Goal: Task Accomplishment & Management: Manage account settings

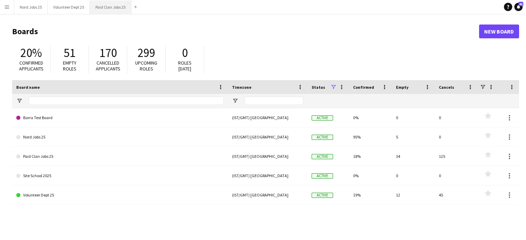
click at [102, 5] on button "Paid Clan Jobs 25 Close" at bounding box center [111, 6] width 42 height 13
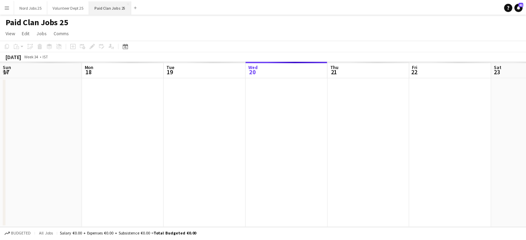
scroll to position [0, 165]
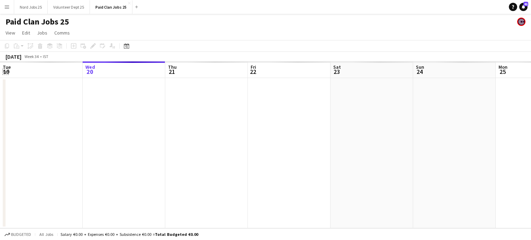
click at [6, 73] on app-icon "Expand/collapse" at bounding box center [6, 71] width 6 height 7
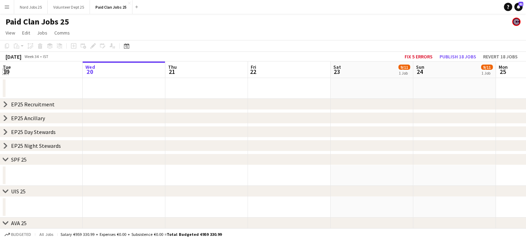
click at [4, 72] on app-icon "Expand/collapse" at bounding box center [5, 72] width 7 height 6
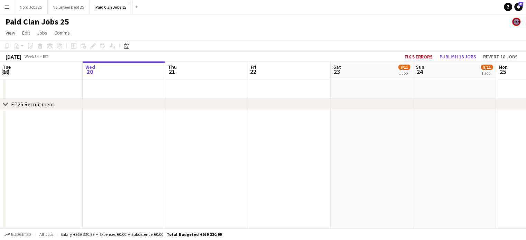
click at [5, 71] on app-icon "Expand/collapse" at bounding box center [6, 71] width 6 height 7
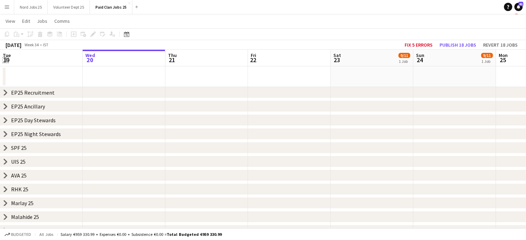
scroll to position [12, 0]
click at [6, 133] on icon at bounding box center [5, 133] width 3 height 5
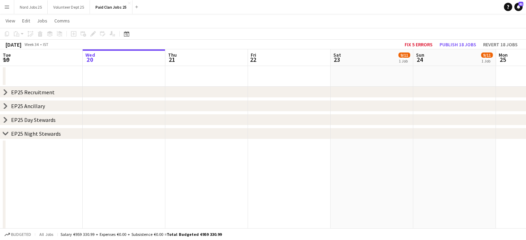
click at [4, 122] on icon at bounding box center [5, 120] width 3 height 5
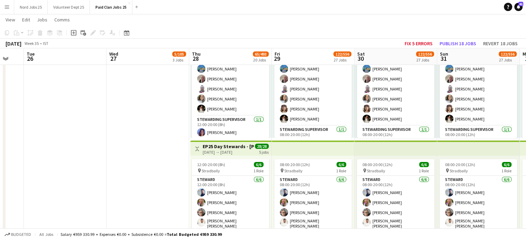
scroll to position [89, 0]
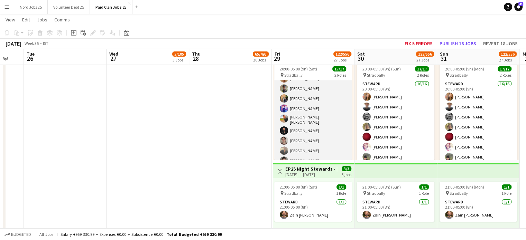
click at [295, 126] on app-card-role "[PERSON_NAME] 16/16 20:00-05:00 (9h) [PERSON_NAME] [PERSON_NAME] [PERSON_NAME] …" at bounding box center [312, 80] width 77 height 176
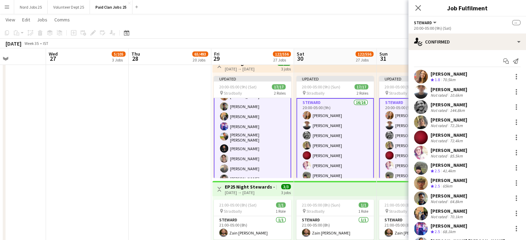
scroll to position [0, 241]
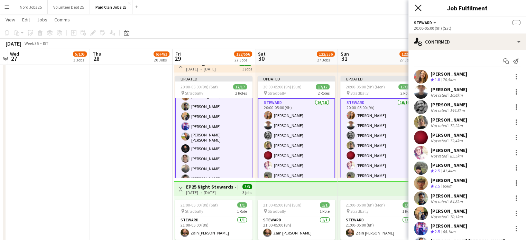
click at [418, 7] on icon "Close pop-in" at bounding box center [418, 7] width 7 height 7
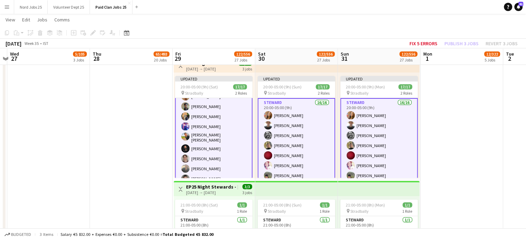
click at [358, 73] on div "Updated 20:00-05:00 (9h) (Mon) 17/17 pin Stradbally 2 Roles Steward 16/16 20:00…" at bounding box center [379, 126] width 82 height 106
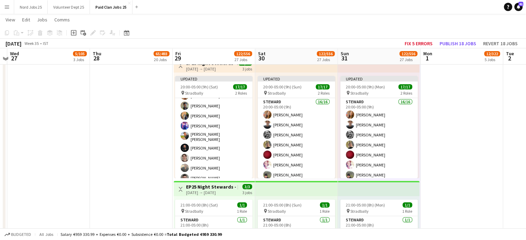
scroll to position [89, 0]
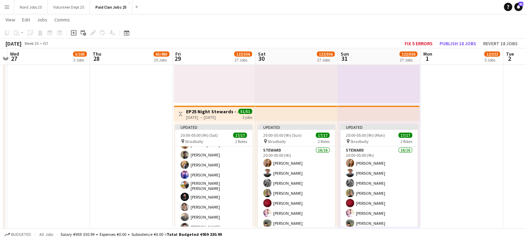
click at [289, 114] on app-top-bar at bounding box center [296, 113] width 83 height 15
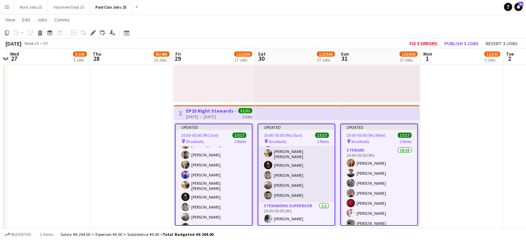
scroll to position [0, 0]
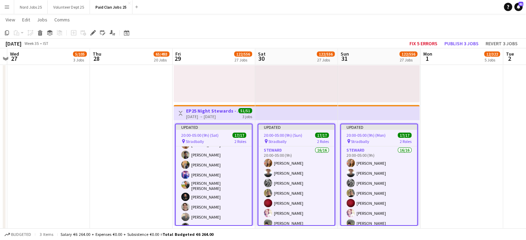
click at [333, 119] on app-top-bar at bounding box center [296, 112] width 83 height 15
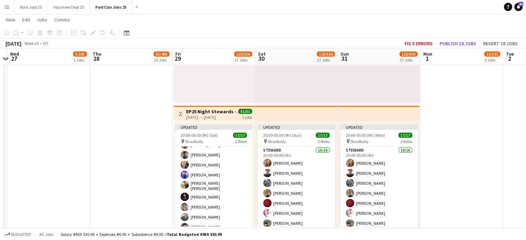
click at [348, 116] on app-top-bar at bounding box center [379, 113] width 82 height 15
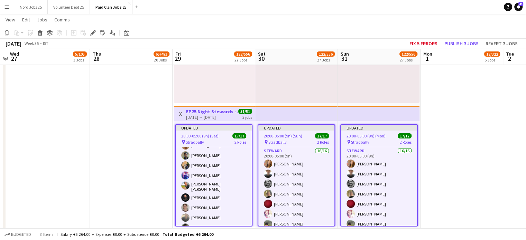
scroll to position [2525, 0]
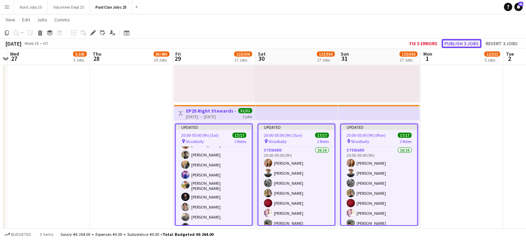
click at [455, 45] on button "Publish 3 jobs" at bounding box center [462, 43] width 40 height 9
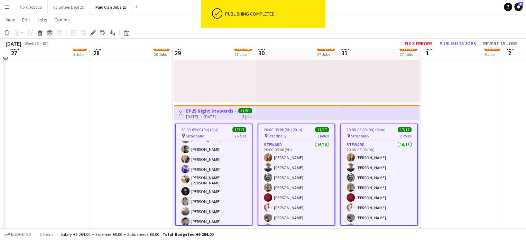
scroll to position [2519, 0]
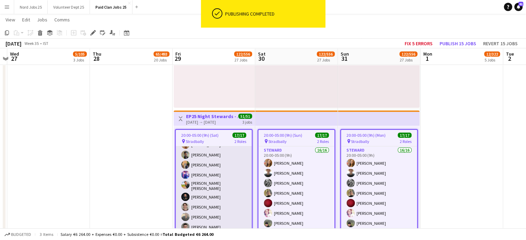
click at [216, 188] on app-card-role "Steward 16/16 20:00-05:00 (9h) Jayalakshmi Gangadhar owen Lawlor Shea Casby dan…" at bounding box center [214, 146] width 76 height 176
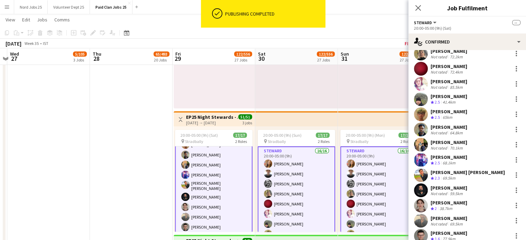
scroll to position [69, 0]
click at [512, 174] on div at bounding box center [516, 175] width 8 height 8
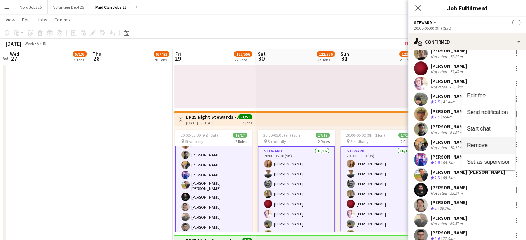
click at [481, 148] on span "Remove" at bounding box center [477, 145] width 21 height 6
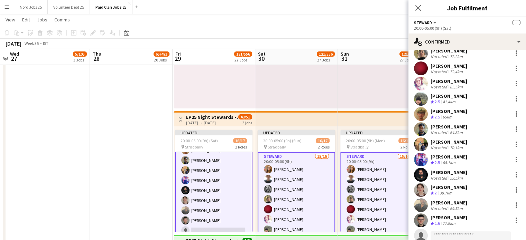
click at [282, 117] on app-top-bar at bounding box center [296, 118] width 83 height 15
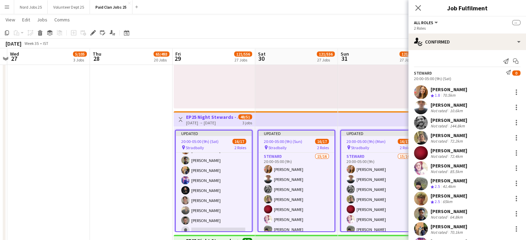
scroll to position [89, 0]
click at [419, 9] on icon at bounding box center [418, 7] width 7 height 7
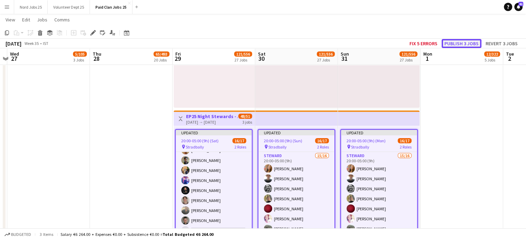
click at [454, 41] on button "Publish 3 jobs" at bounding box center [462, 43] width 40 height 9
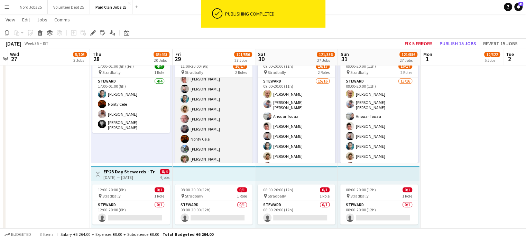
scroll to position [111, 0]
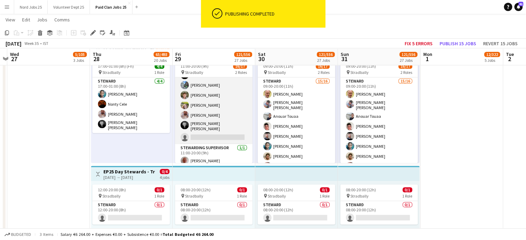
click at [224, 114] on app-card-role "Steward 15/16 11:00-20:00 (9h) Francis Martin Lecane Sebastian Crotty Elder Ano…" at bounding box center [213, 55] width 77 height 178
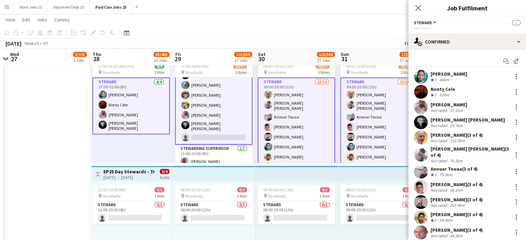
scroll to position [76, 0]
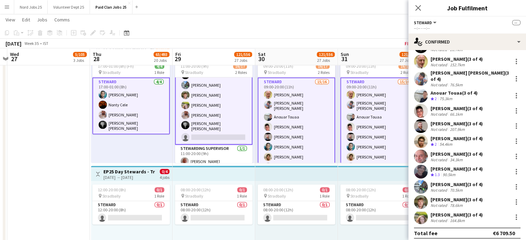
click at [219, 133] on app-card-role "Steward 15/16 11:00-20:00 (9h) Francis Martin Lecane Sebastian Crotty Elder Ano…" at bounding box center [213, 54] width 77 height 179
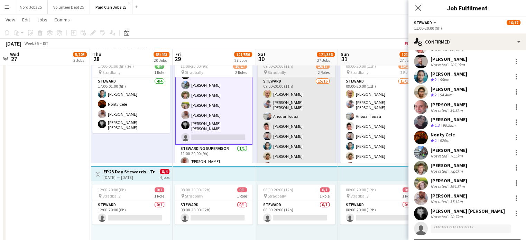
scroll to position [91, 0]
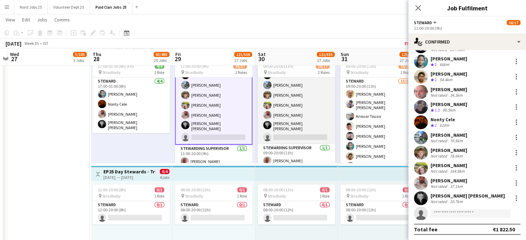
click at [297, 121] on app-card-role "Steward 15/16 09:00-20:00 (11h) Francis Martin Lecane Sebastian Crotty Elder An…" at bounding box center [296, 55] width 77 height 178
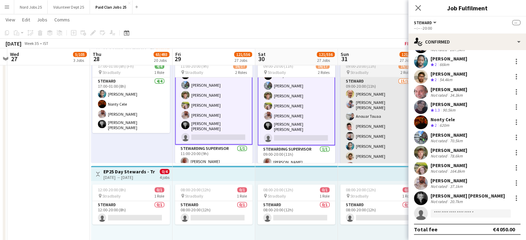
scroll to position [112, 0]
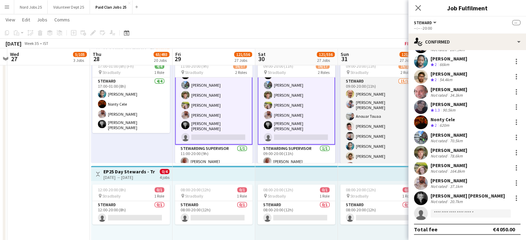
click at [374, 137] on app-card-role "Steward 15/16 09:00-20:00 (11h) Francis Martin Lecane Sebastian Crotty Elder An…" at bounding box center [378, 166] width 77 height 178
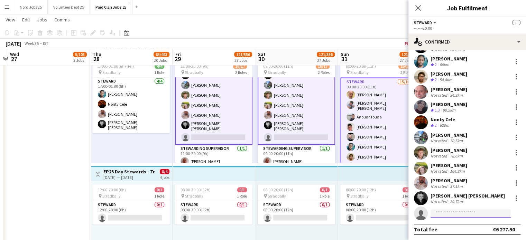
click at [453, 213] on input at bounding box center [471, 214] width 80 height 8
type input "****"
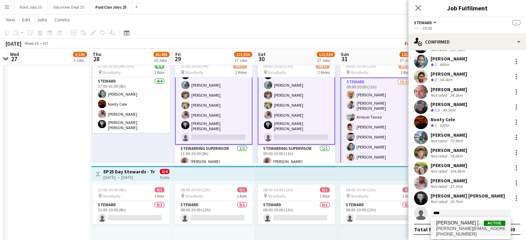
click at [453, 223] on span "Juan José Pereira Ramírez" at bounding box center [460, 223] width 48 height 6
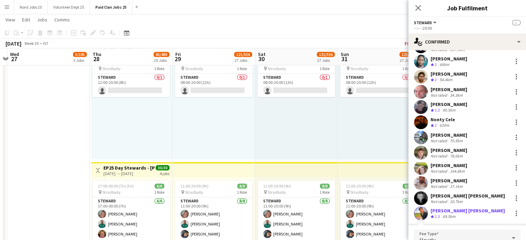
scroll to position [0, 0]
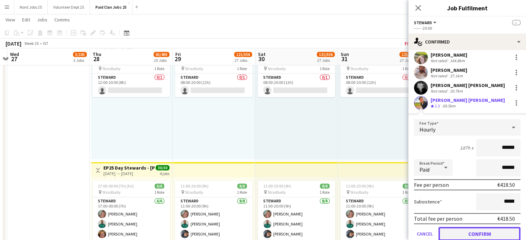
click at [476, 233] on button "Confirm" at bounding box center [480, 234] width 82 height 14
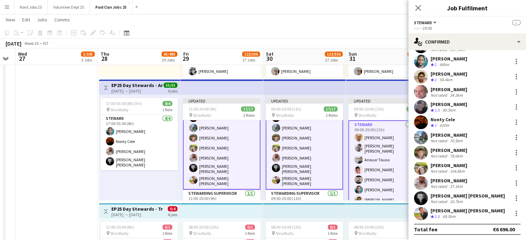
click at [304, 86] on app-top-bar at bounding box center [304, 87] width 83 height 15
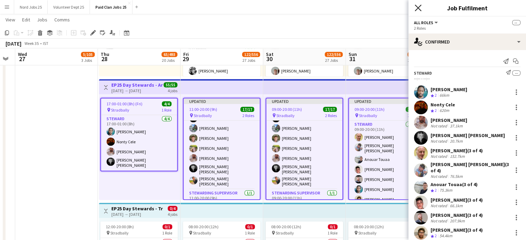
click at [419, 8] on icon "Close pop-in" at bounding box center [418, 7] width 7 height 7
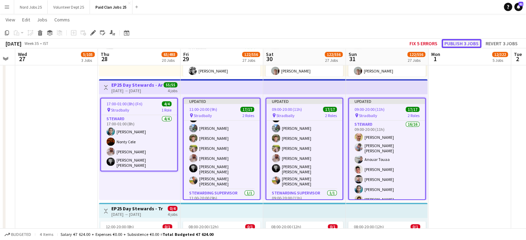
click at [457, 43] on button "Publish 3 jobs" at bounding box center [462, 43] width 40 height 9
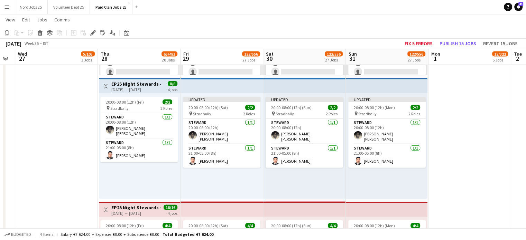
scroll to position [1561, 0]
click at [229, 92] on app-top-bar at bounding box center [222, 86] width 83 height 15
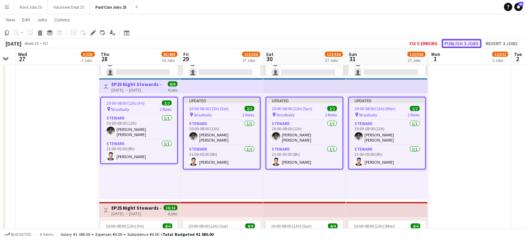
click at [459, 45] on button "Publish 3 jobs" at bounding box center [462, 43] width 40 height 9
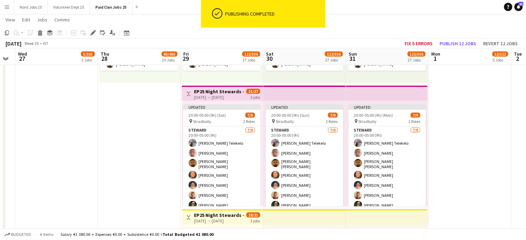
scroll to position [2048, 0]
click at [390, 86] on app-top-bar at bounding box center [387, 93] width 82 height 15
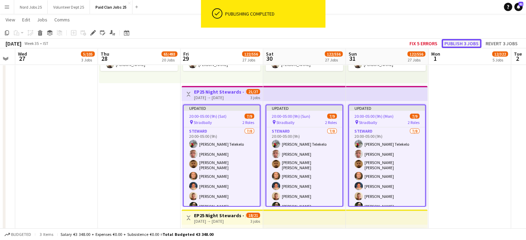
click at [466, 41] on button "Publish 3 jobs" at bounding box center [462, 43] width 40 height 9
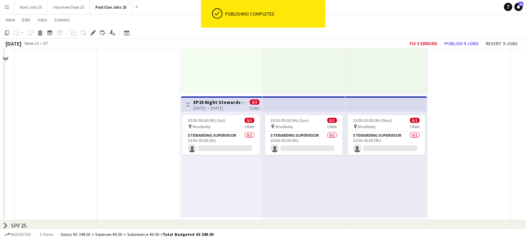
scroll to position [2760, 0]
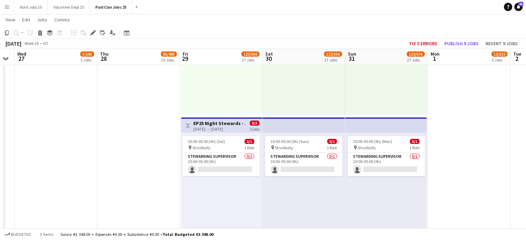
click at [238, 128] on div "29-08-2025 → 31-08-2025" at bounding box center [219, 129] width 52 height 5
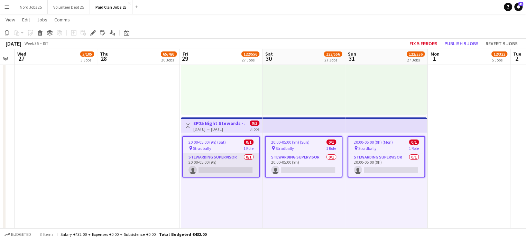
click at [224, 169] on app-card-role "Stewarding Supervisor 0/1 20:00-05:00 (9h) single-neutral-actions" at bounding box center [221, 166] width 76 height 24
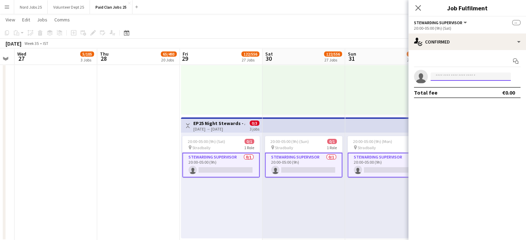
click at [440, 76] on input at bounding box center [471, 77] width 80 height 8
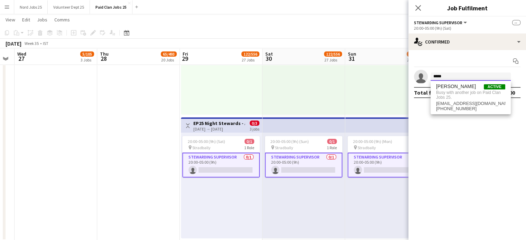
type input "*****"
click at [348, 94] on div "21:00-05:00 (8h) (Mon) 1/1 pin Stradbally 1 Role Steward 1/1 21:00-05:00 (8h) Z…" at bounding box center [386, 62] width 82 height 106
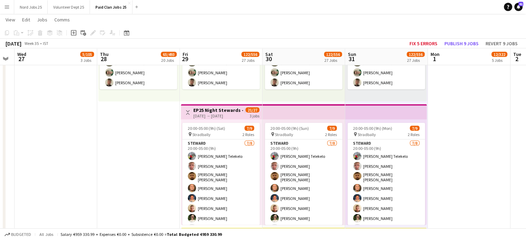
scroll to position [2030, 0]
click at [6, 11] on button "Menu" at bounding box center [7, 7] width 14 height 14
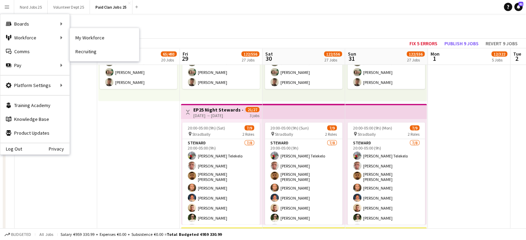
drag, startPoint x: 108, startPoint y: 41, endPoint x: 237, endPoint y: 2, distance: 134.5
click at [108, 41] on link "My Workforce" at bounding box center [104, 38] width 69 height 14
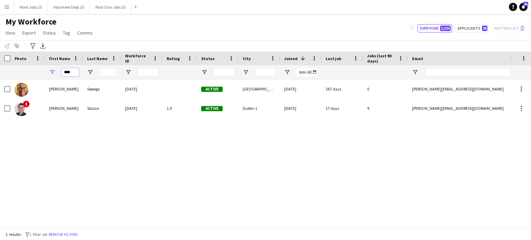
click at [75, 73] on input "****" at bounding box center [70, 72] width 17 height 8
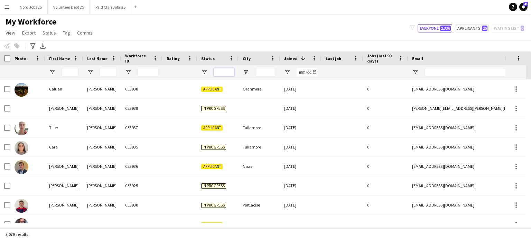
click at [223, 71] on input "Status Filter Input" at bounding box center [224, 72] width 21 height 8
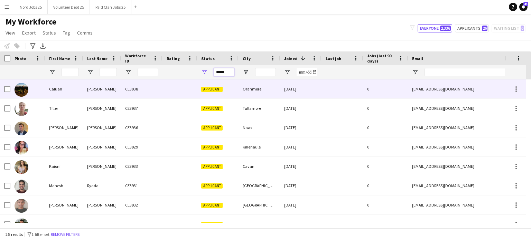
type input "*****"
click at [134, 91] on div "CE3938" at bounding box center [142, 89] width 42 height 19
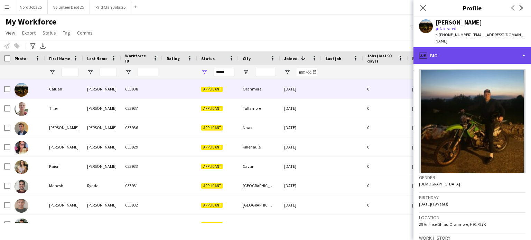
click at [457, 48] on div "profile Bio" at bounding box center [473, 55] width 118 height 17
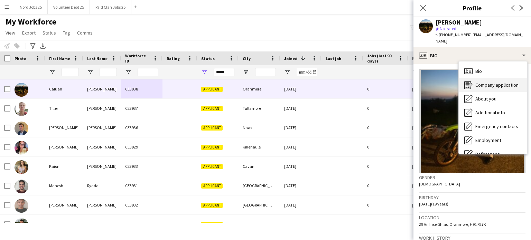
click at [482, 82] on span "Company application" at bounding box center [497, 85] width 43 height 6
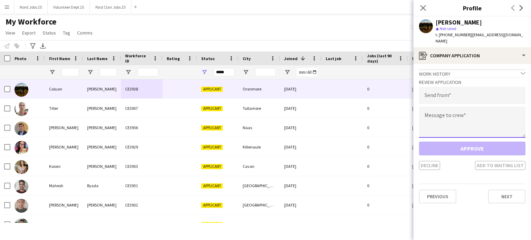
click at [458, 107] on textarea at bounding box center [472, 122] width 107 height 31
paste textarea "**********"
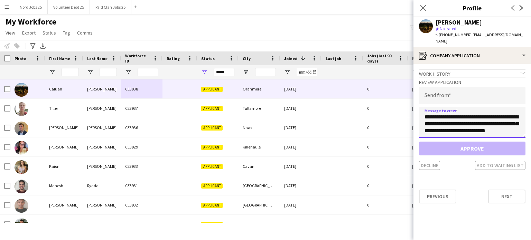
scroll to position [232, 0]
type textarea "**********"
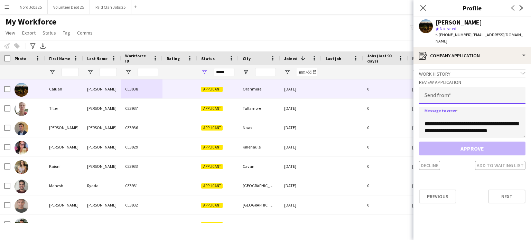
click at [459, 87] on input "email" at bounding box center [472, 95] width 107 height 17
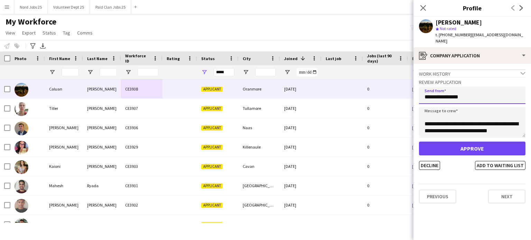
type input "**********"
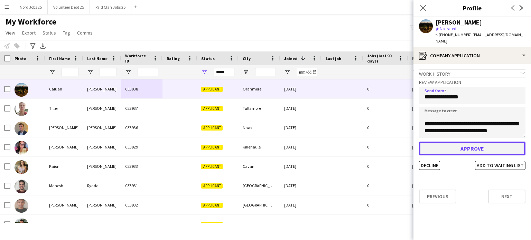
click at [452, 142] on button "Approve" at bounding box center [472, 149] width 107 height 14
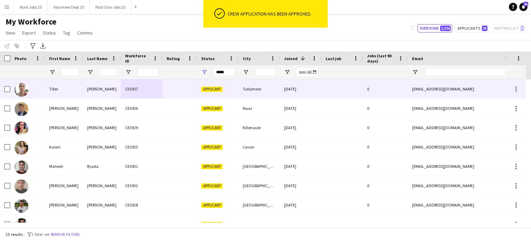
click at [83, 84] on div "O'Shea" at bounding box center [102, 89] width 38 height 19
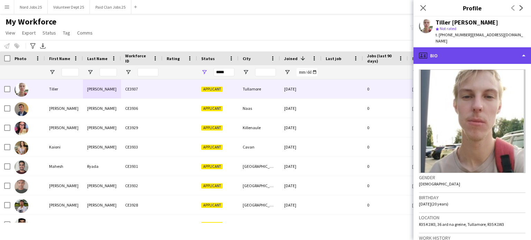
click at [455, 55] on div "profile Bio" at bounding box center [473, 55] width 118 height 17
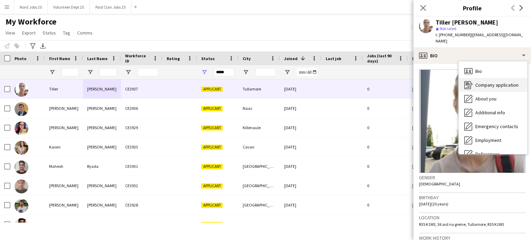
click at [482, 82] on span "Company application" at bounding box center [497, 85] width 43 height 6
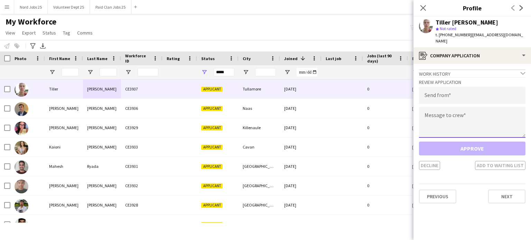
click at [480, 113] on textarea at bounding box center [472, 122] width 107 height 31
paste textarea "**********"
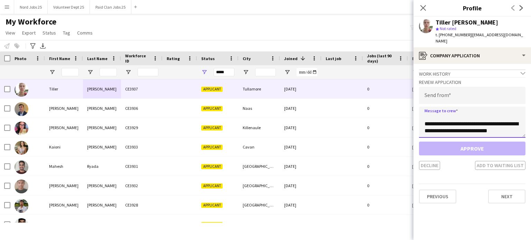
type textarea "**********"
click at [476, 87] on input "email" at bounding box center [472, 95] width 107 height 17
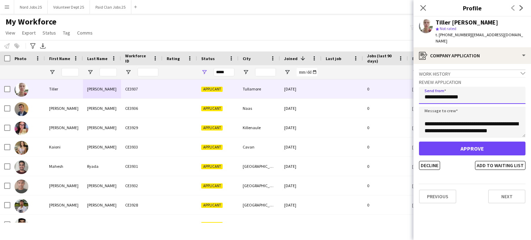
type input "**********"
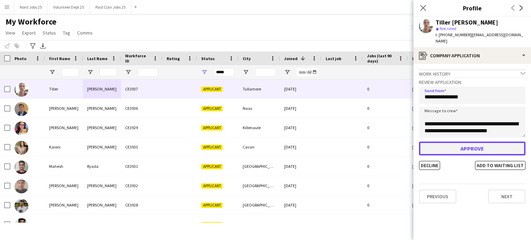
click at [457, 142] on button "Approve" at bounding box center [472, 149] width 107 height 14
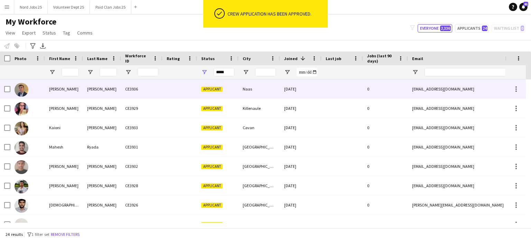
click at [94, 91] on div "Usher" at bounding box center [102, 89] width 38 height 19
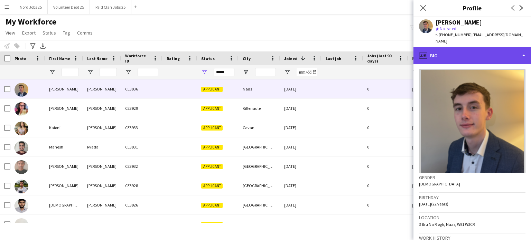
click at [441, 52] on div "profile Bio" at bounding box center [473, 55] width 118 height 17
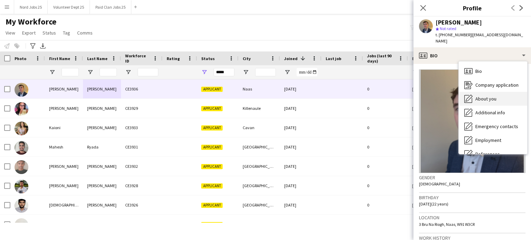
click at [477, 96] on span "About you" at bounding box center [486, 99] width 21 height 6
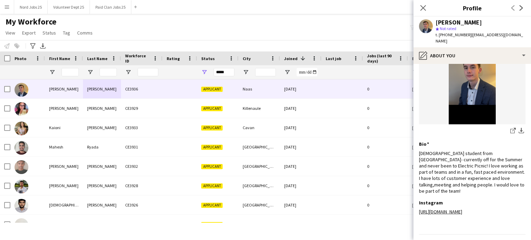
scroll to position [57, 0]
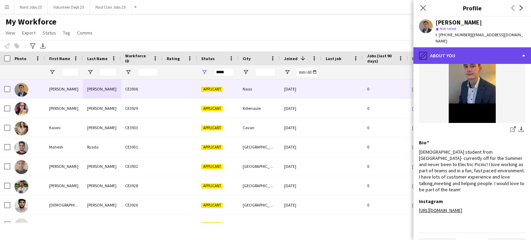
click at [468, 51] on div "pencil4 About you" at bounding box center [473, 55] width 118 height 17
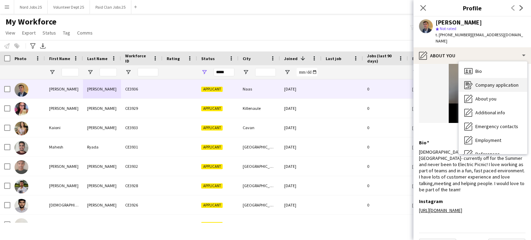
click at [480, 82] on span "Company application" at bounding box center [497, 85] width 43 height 6
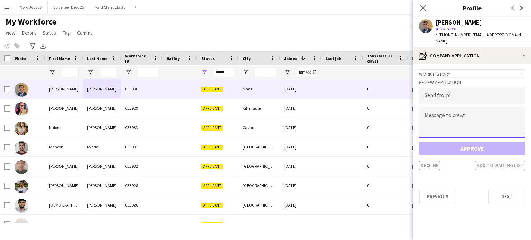
click at [466, 107] on textarea at bounding box center [472, 122] width 107 height 31
paste textarea "**********"
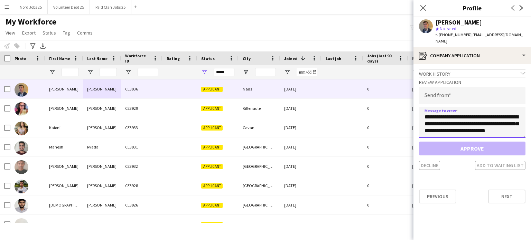
scroll to position [232, 0]
type textarea "**********"
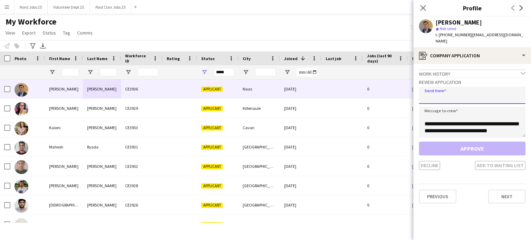
click at [460, 87] on input "email" at bounding box center [472, 95] width 107 height 17
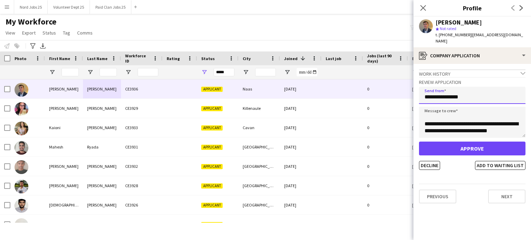
type input "**********"
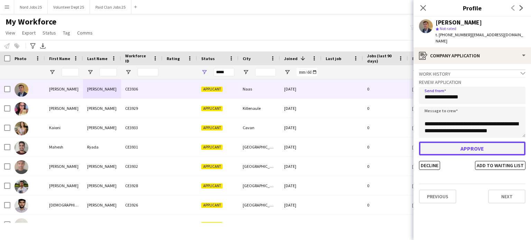
click at [458, 144] on button "Approve" at bounding box center [472, 149] width 107 height 14
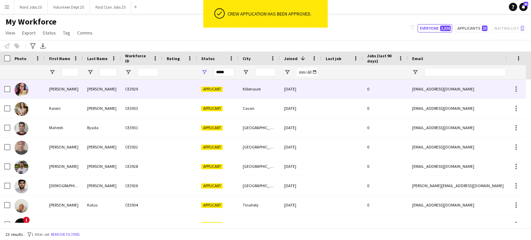
click at [116, 94] on div "Coady" at bounding box center [102, 89] width 38 height 19
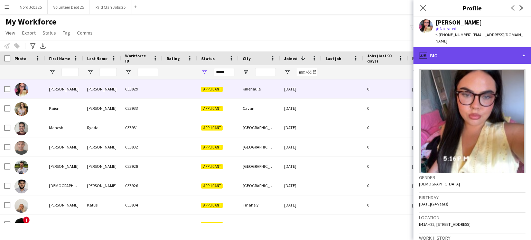
click at [453, 51] on div "profile Bio" at bounding box center [473, 55] width 118 height 17
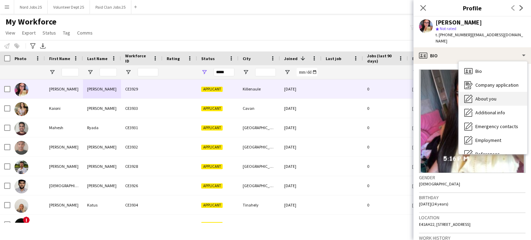
click at [481, 92] on div "About you About you" at bounding box center [493, 99] width 68 height 14
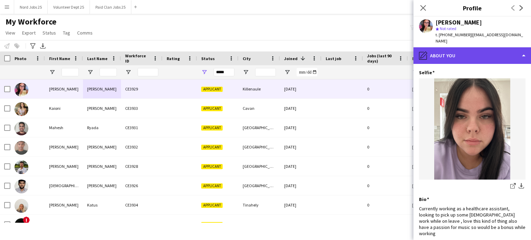
click at [454, 47] on div "pencil4 About you" at bounding box center [473, 55] width 118 height 17
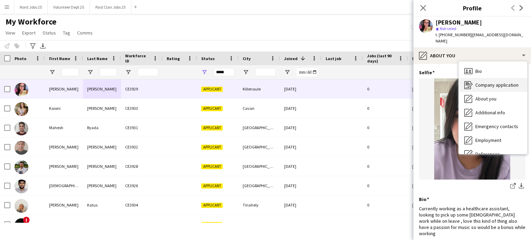
click at [473, 78] on div "Company application Company application" at bounding box center [493, 85] width 68 height 14
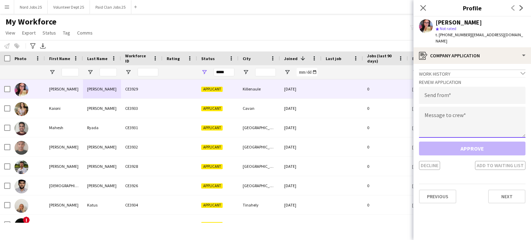
click at [456, 109] on textarea at bounding box center [472, 122] width 107 height 31
paste textarea "**********"
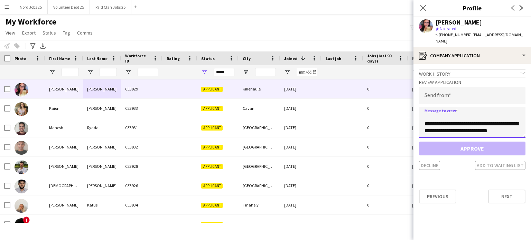
type textarea "**********"
click at [460, 90] on input "email" at bounding box center [472, 95] width 107 height 17
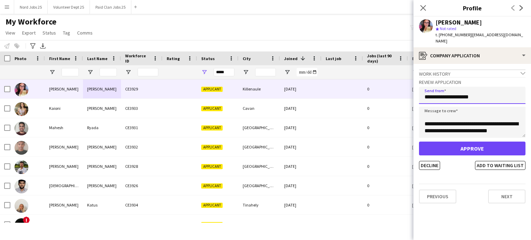
type input "**********"
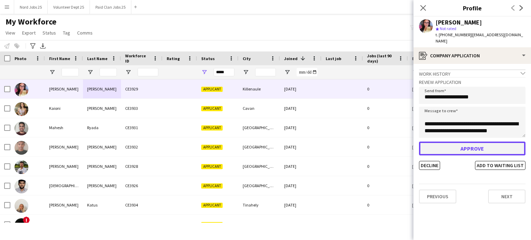
click at [460, 145] on button "Approve" at bounding box center [472, 149] width 107 height 14
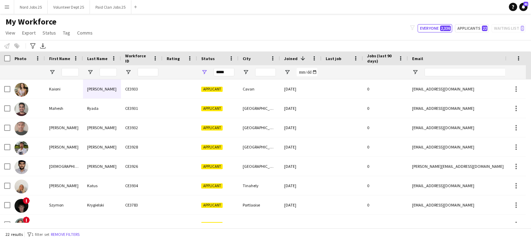
click at [63, 116] on div "Mahesh" at bounding box center [64, 108] width 38 height 19
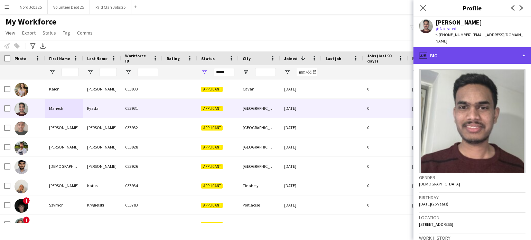
click at [468, 49] on div "profile Bio" at bounding box center [473, 55] width 118 height 17
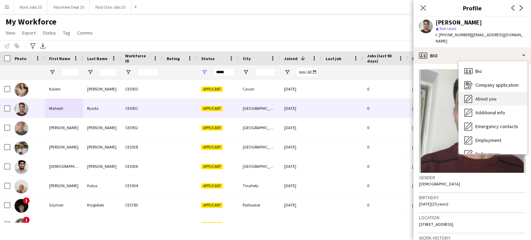
click at [479, 96] on span "About you" at bounding box center [486, 99] width 21 height 6
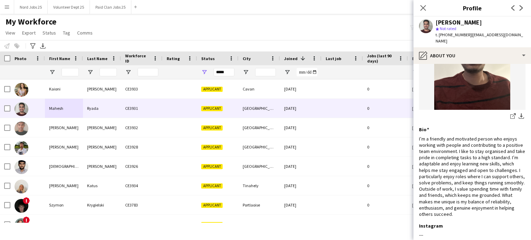
scroll to position [73, 0]
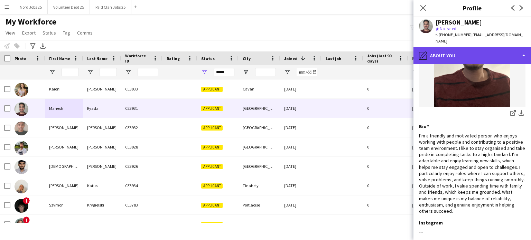
click at [487, 47] on div "pencil4 About you" at bounding box center [473, 55] width 118 height 17
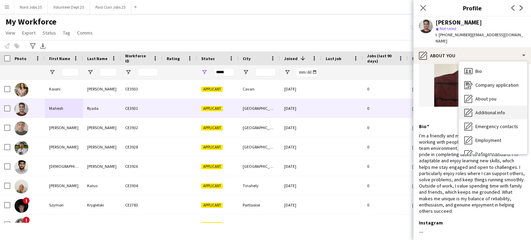
click at [491, 110] on span "Additional info" at bounding box center [491, 113] width 30 height 6
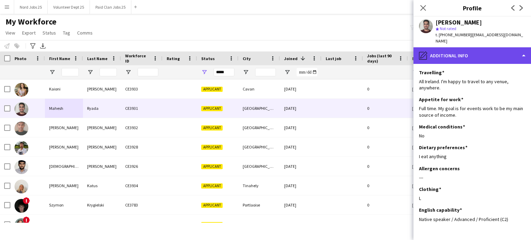
click at [473, 52] on div "pencil4 Additional info" at bounding box center [473, 55] width 118 height 17
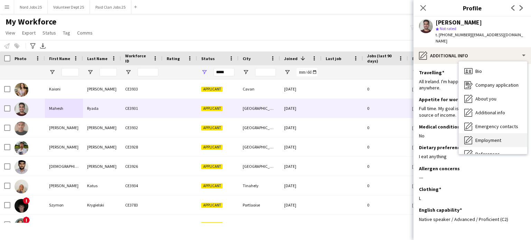
click at [487, 137] on span "Employment" at bounding box center [489, 140] width 26 height 6
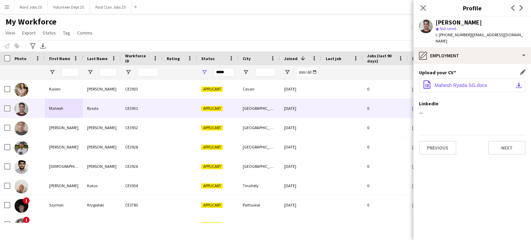
click at [452, 83] on span "Mahesh Ryada SG.docx" at bounding box center [461, 86] width 53 height 6
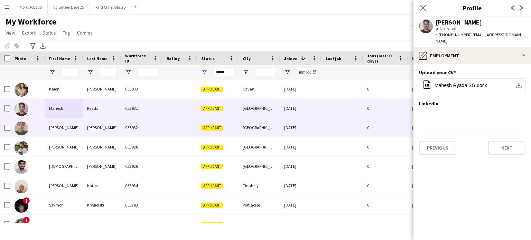
click at [94, 132] on div "Madduri" at bounding box center [102, 127] width 38 height 19
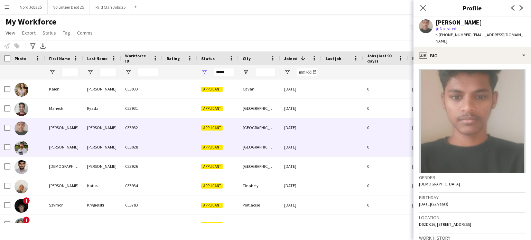
click at [56, 155] on div "Ruben" at bounding box center [64, 147] width 38 height 19
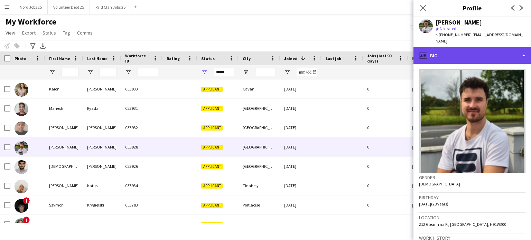
click at [455, 49] on div "profile Bio" at bounding box center [473, 55] width 118 height 17
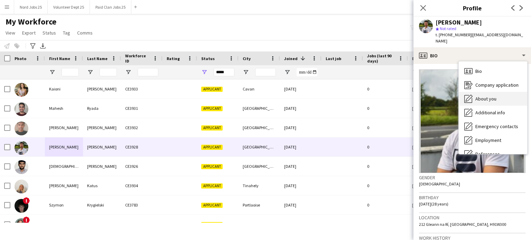
click at [477, 96] on span "About you" at bounding box center [486, 99] width 21 height 6
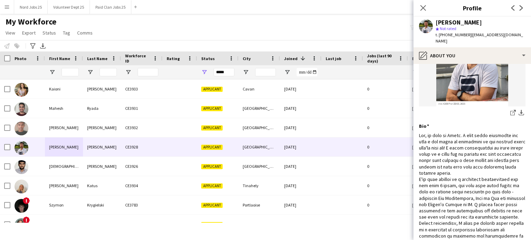
scroll to position [73, 0]
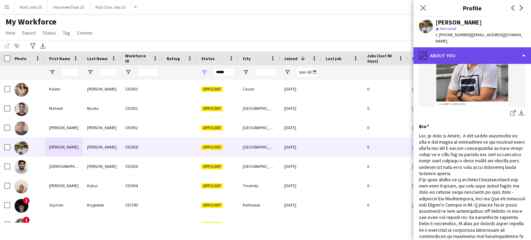
click at [481, 51] on div "pencil4 About you" at bounding box center [473, 55] width 118 height 17
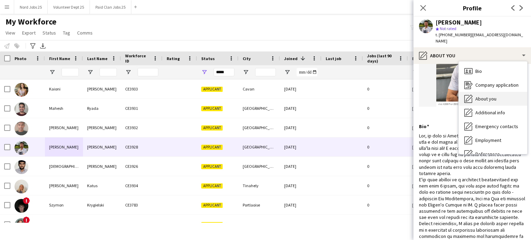
click at [486, 92] on div "About you About you" at bounding box center [493, 99] width 68 height 14
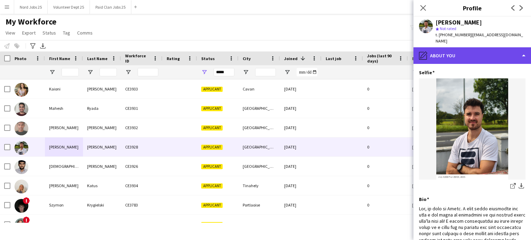
click at [482, 49] on div "pencil4 About you" at bounding box center [473, 55] width 118 height 17
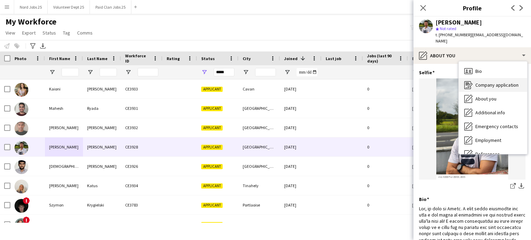
click at [484, 78] on div "Company application Company application" at bounding box center [493, 85] width 68 height 14
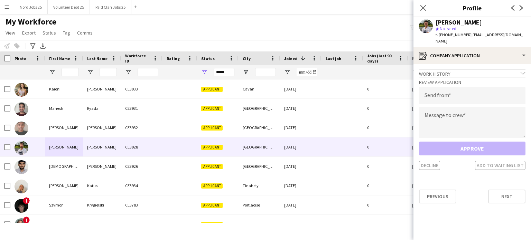
click at [463, 99] on div "Review Application Send from Message to crew Approve Decline Add to waiting list" at bounding box center [472, 123] width 107 height 93
click at [457, 107] on textarea at bounding box center [472, 122] width 107 height 31
paste textarea "**********"
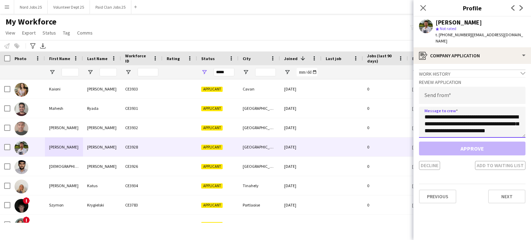
scroll to position [232, 0]
type textarea "**********"
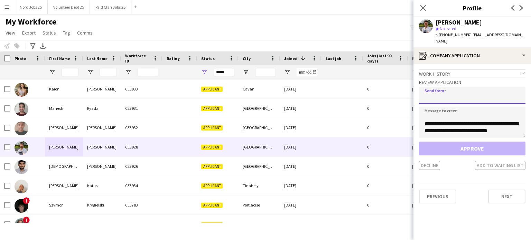
click at [459, 87] on input "email" at bounding box center [472, 95] width 107 height 17
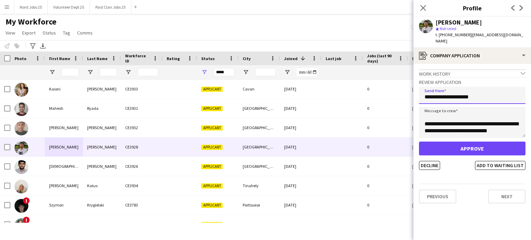
type input "**********"
click at [458, 134] on div "**********" at bounding box center [472, 123] width 107 height 93
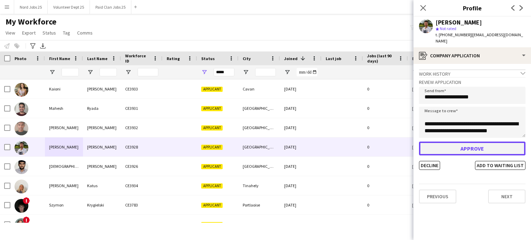
click at [458, 142] on button "Approve" at bounding box center [472, 149] width 107 height 14
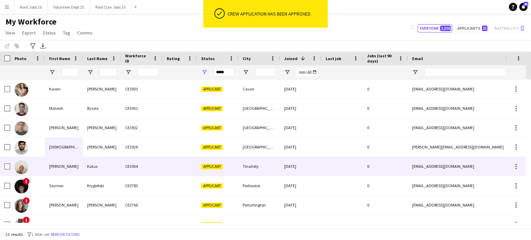
click at [101, 168] on div "Katus" at bounding box center [102, 166] width 38 height 19
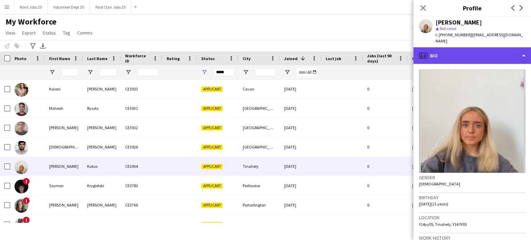
click at [462, 51] on div "profile Bio" at bounding box center [473, 55] width 118 height 17
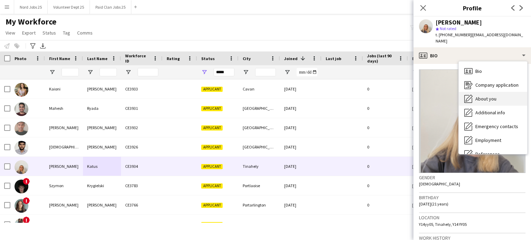
click at [487, 96] on span "About you" at bounding box center [486, 99] width 21 height 6
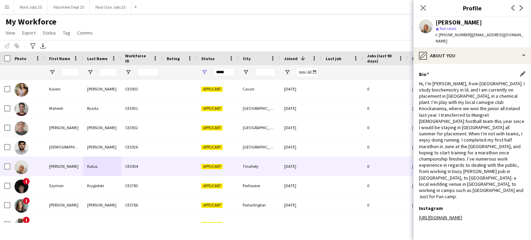
scroll to position [127, 0]
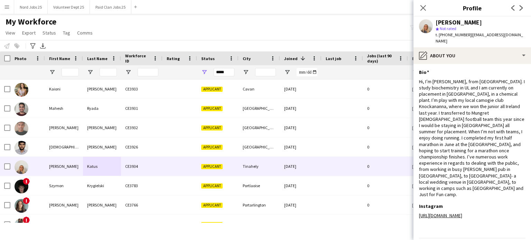
click at [482, 61] on div "Selfie Edit this field share-external-link-1 download-bottom" at bounding box center [472, 5] width 107 height 127
click at [482, 58] on div "Selfie Edit this field share-external-link-1 download-bottom" at bounding box center [472, 5] width 107 height 127
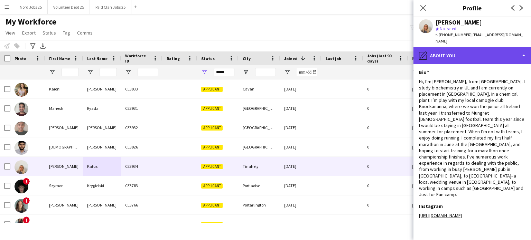
click at [482, 56] on div "pencil4 About you" at bounding box center [473, 55] width 118 height 17
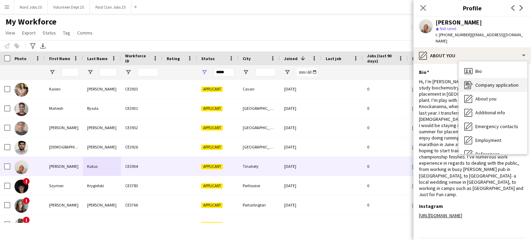
click at [487, 82] on span "Company application" at bounding box center [497, 85] width 43 height 6
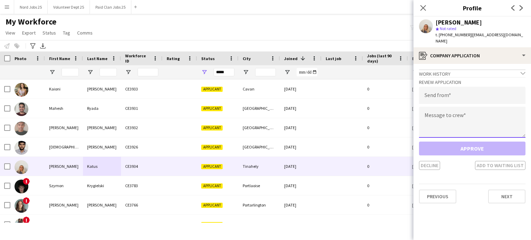
click at [468, 108] on textarea at bounding box center [472, 122] width 107 height 31
paste textarea "**********"
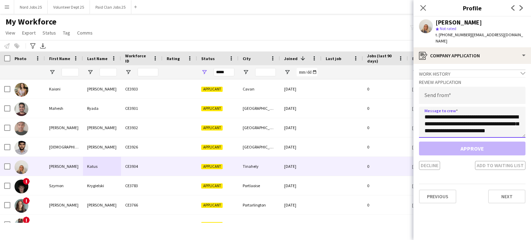
scroll to position [232, 0]
type textarea "**********"
click at [465, 80] on div "Review Application Send from Message to crew Approve Decline Add to waiting list" at bounding box center [472, 123] width 107 height 93
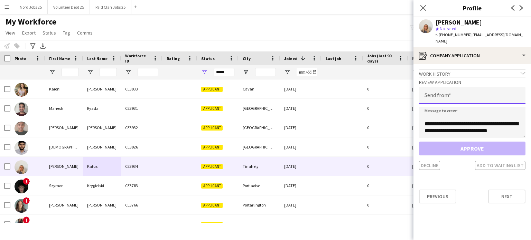
click at [455, 87] on input "email" at bounding box center [472, 95] width 107 height 17
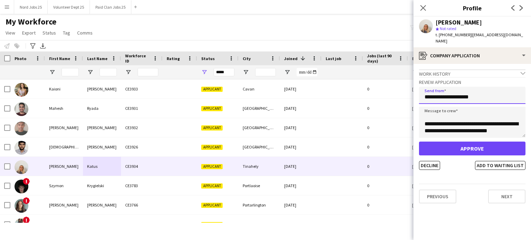
type input "**********"
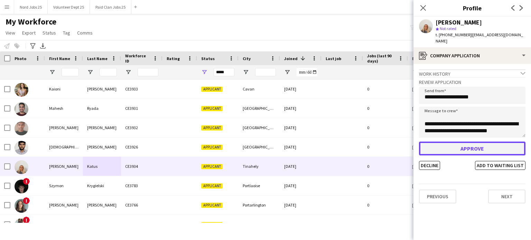
click at [476, 144] on button "Approve" at bounding box center [472, 149] width 107 height 14
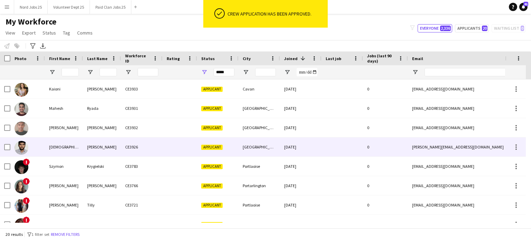
click at [81, 150] on div "Vaibhav" at bounding box center [64, 147] width 38 height 19
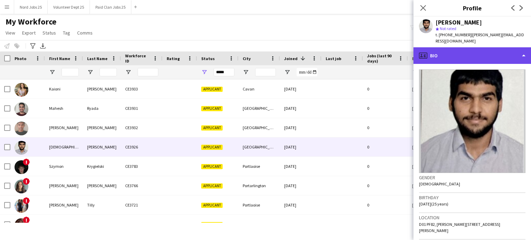
click at [446, 47] on div "profile Bio" at bounding box center [473, 55] width 118 height 17
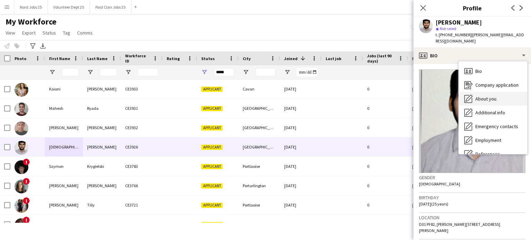
click at [476, 96] on span "About you" at bounding box center [486, 99] width 21 height 6
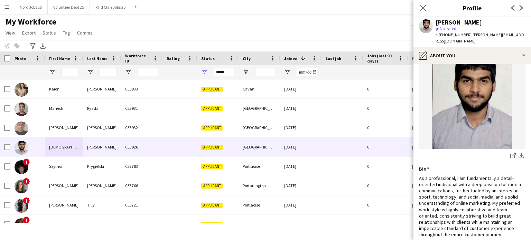
scroll to position [20, 0]
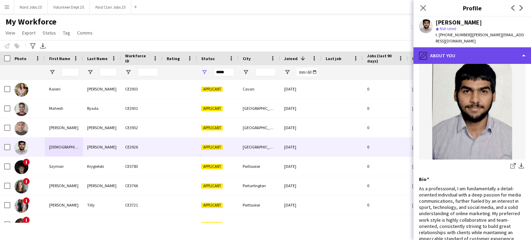
click at [466, 47] on div "pencil4 About you" at bounding box center [473, 55] width 118 height 17
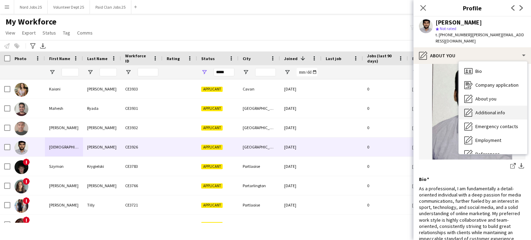
click at [484, 110] on span "Additional info" at bounding box center [491, 113] width 30 height 6
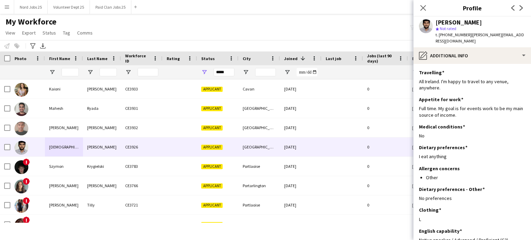
scroll to position [0, 0]
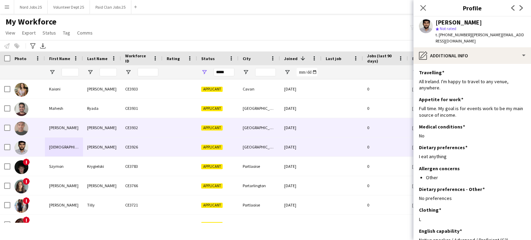
click at [89, 123] on div "Madduri" at bounding box center [102, 127] width 38 height 19
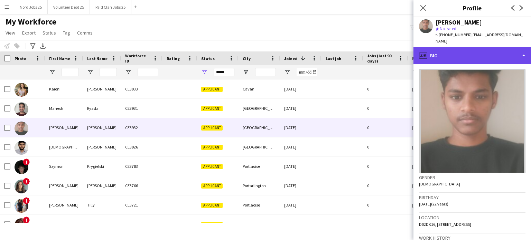
click at [456, 49] on div "profile Bio" at bounding box center [473, 55] width 118 height 17
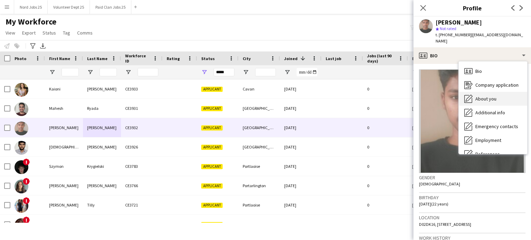
click at [482, 96] on span "About you" at bounding box center [486, 99] width 21 height 6
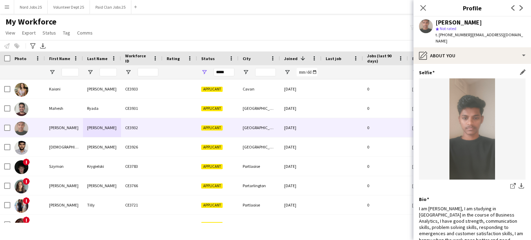
scroll to position [9, 0]
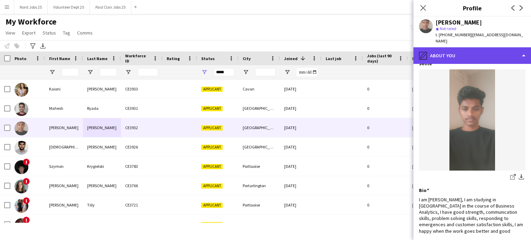
click at [468, 52] on div "pencil4 About you" at bounding box center [473, 55] width 118 height 17
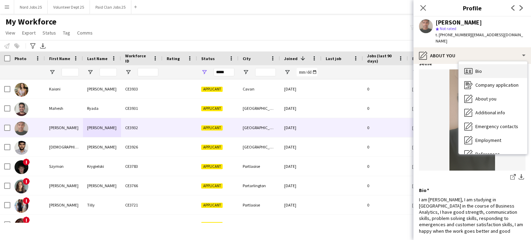
click at [471, 68] on icon at bounding box center [468, 71] width 8 height 6
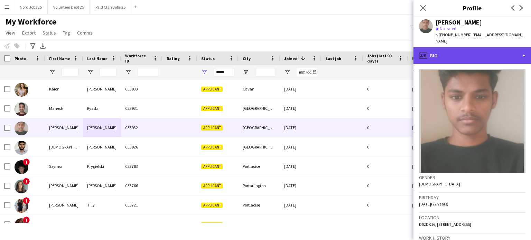
click at [473, 54] on div "profile Bio" at bounding box center [473, 55] width 118 height 17
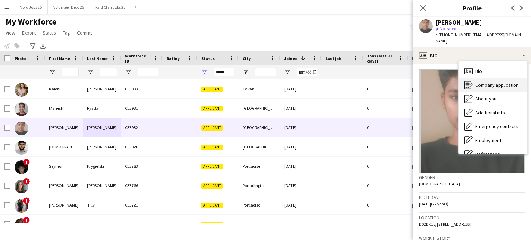
click at [490, 83] on div "Company application Company application" at bounding box center [493, 85] width 68 height 14
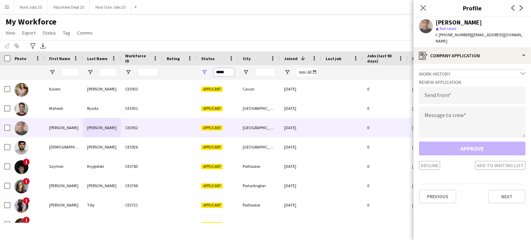
click at [221, 74] on input "*****" at bounding box center [224, 72] width 21 height 8
type input "***"
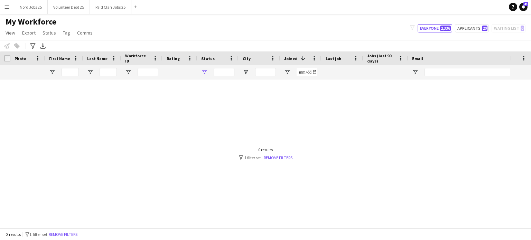
click at [208, 70] on div at bounding box center [218, 72] width 42 height 14
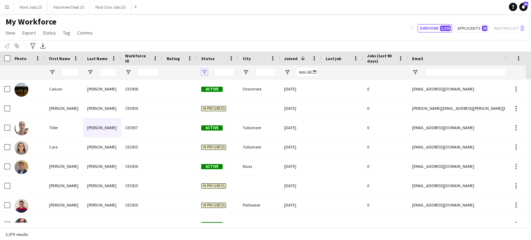
click at [206, 72] on span "Open Filter Menu" at bounding box center [204, 72] width 6 height 6
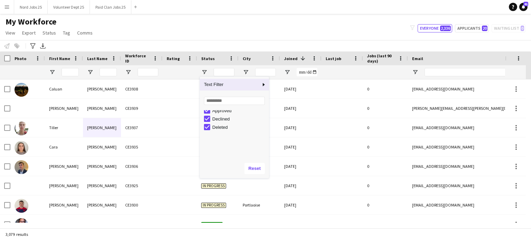
scroll to position [0, 0]
click at [210, 113] on div "(Select All)" at bounding box center [236, 114] width 65 height 8
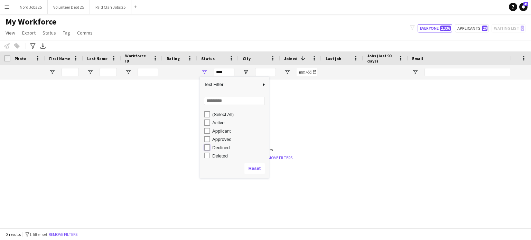
type input "**********"
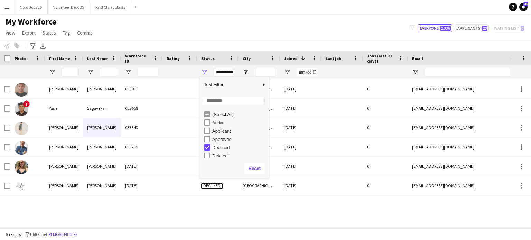
click at [259, 29] on div "My Workforce View Views Default view New view Update view Delete view Edit name…" at bounding box center [265, 29] width 531 height 24
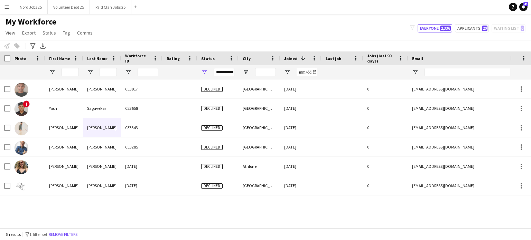
click at [228, 71] on div "**********" at bounding box center [224, 72] width 21 height 8
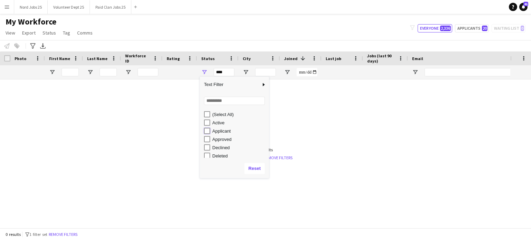
type input "**********"
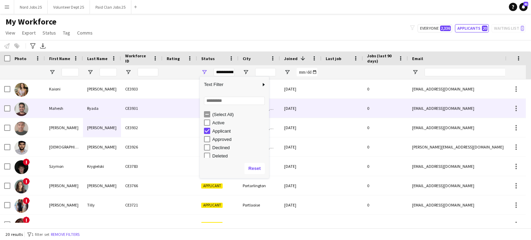
click at [309, 114] on div "19-08-2025" at bounding box center [301, 108] width 42 height 19
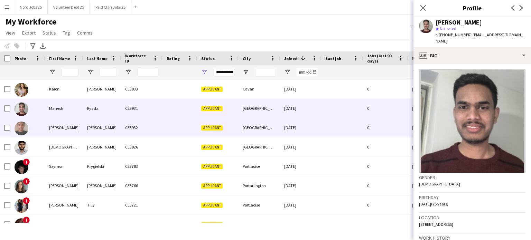
click at [180, 128] on div at bounding box center [180, 127] width 35 height 19
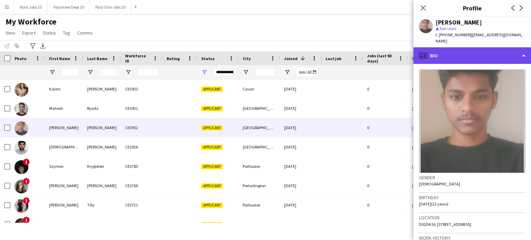
click at [489, 49] on div "profile Bio" at bounding box center [473, 55] width 118 height 17
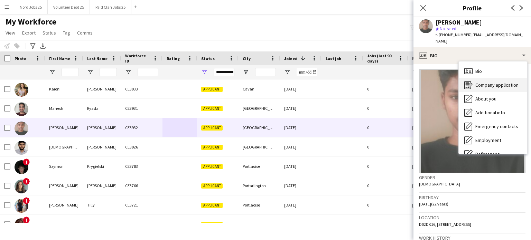
click at [484, 82] on span "Company application" at bounding box center [497, 85] width 43 height 6
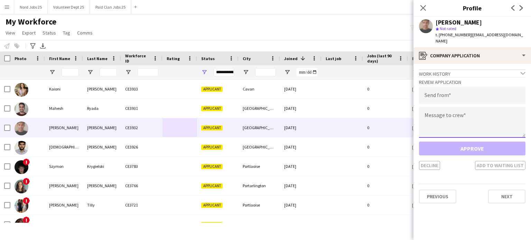
click at [458, 112] on textarea at bounding box center [472, 122] width 107 height 31
type textarea "**********"
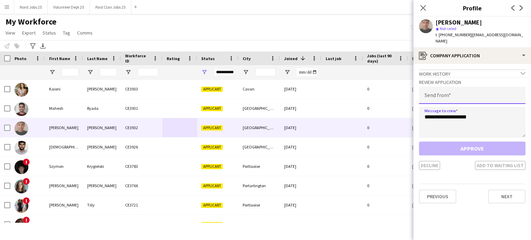
click at [459, 92] on input "email" at bounding box center [472, 95] width 107 height 17
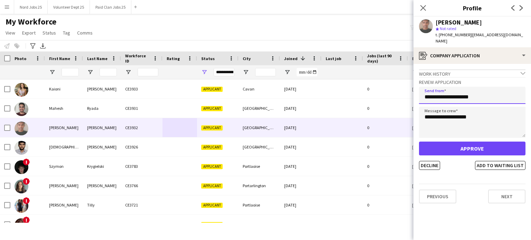
type input "**********"
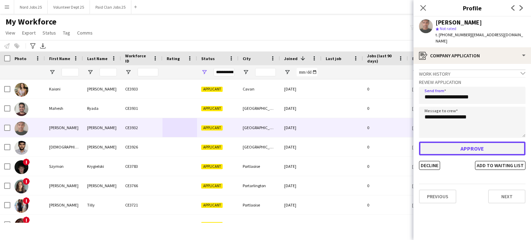
click at [455, 144] on button "Approve" at bounding box center [472, 149] width 107 height 14
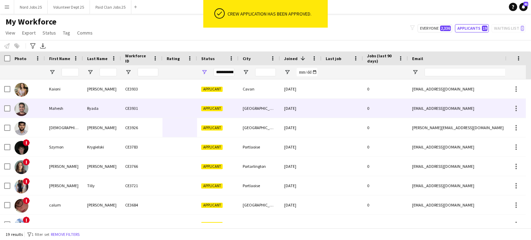
click at [96, 116] on div "Ryada" at bounding box center [102, 108] width 38 height 19
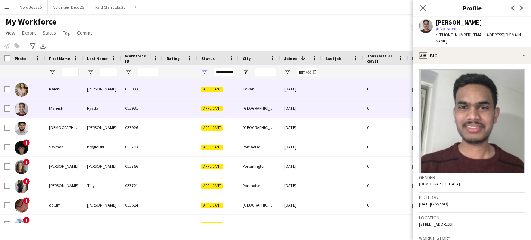
click at [118, 91] on div "Tuipulotu" at bounding box center [102, 89] width 38 height 19
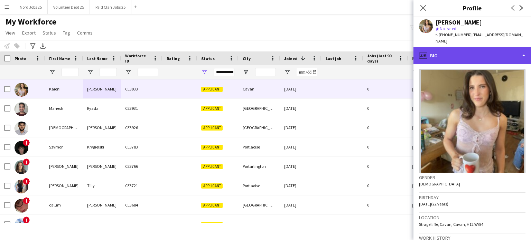
click at [468, 49] on div "profile Bio" at bounding box center [473, 55] width 118 height 17
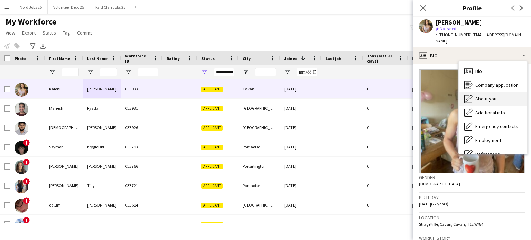
click at [484, 96] on span "About you" at bounding box center [486, 99] width 21 height 6
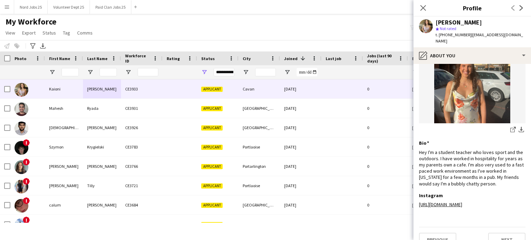
scroll to position [62, 0]
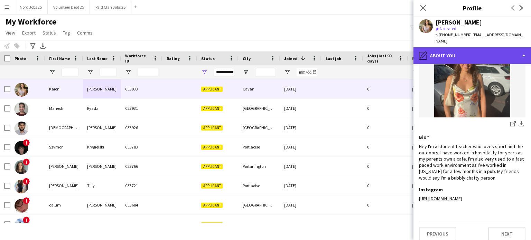
click at [483, 49] on div "pencil4 About you" at bounding box center [473, 55] width 118 height 17
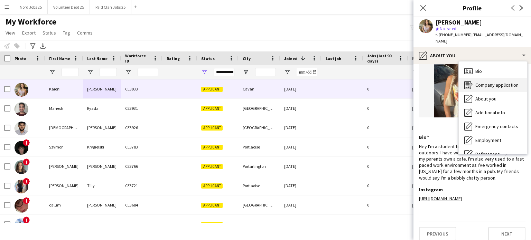
click at [487, 78] on div "Company application Company application" at bounding box center [493, 85] width 68 height 14
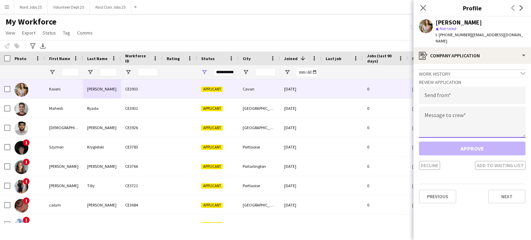
click at [468, 119] on textarea at bounding box center [472, 122] width 107 height 31
paste textarea "**********"
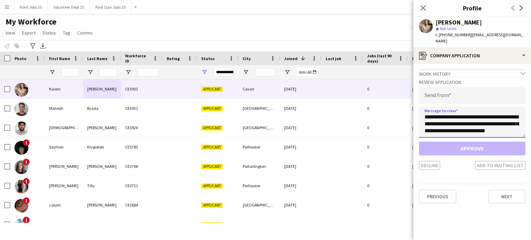
scroll to position [232, 0]
type textarea "**********"
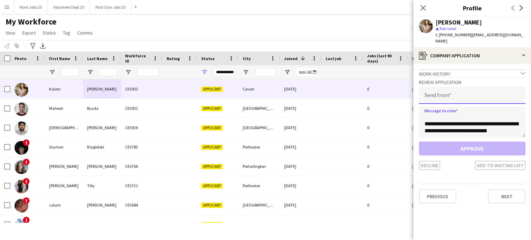
click at [466, 94] on input "email" at bounding box center [472, 95] width 107 height 17
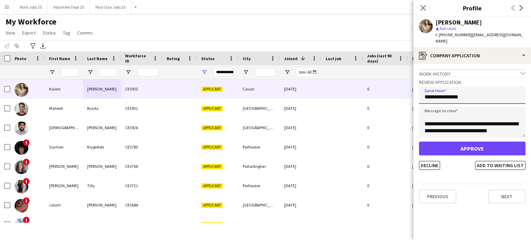
type input "**********"
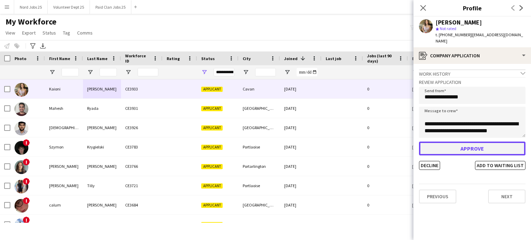
click at [463, 142] on button "Approve" at bounding box center [472, 149] width 107 height 14
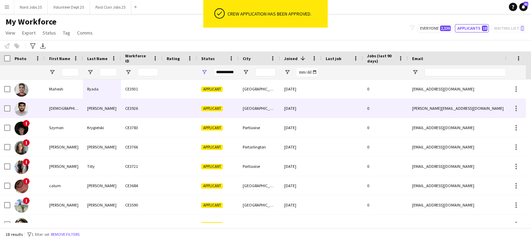
click at [102, 109] on div "Bagade" at bounding box center [102, 108] width 38 height 19
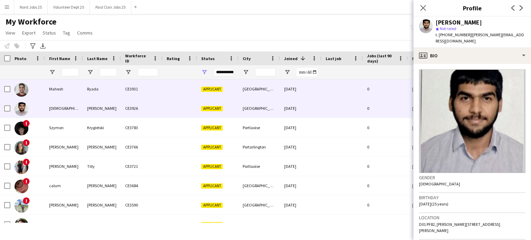
click at [109, 96] on div "Ryada" at bounding box center [102, 89] width 38 height 19
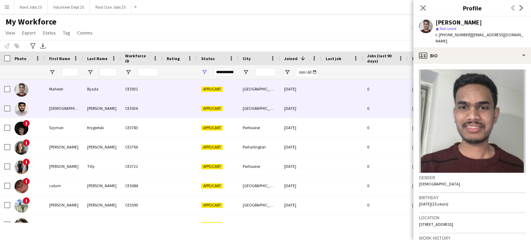
click at [114, 106] on div "Bagade" at bounding box center [102, 108] width 38 height 19
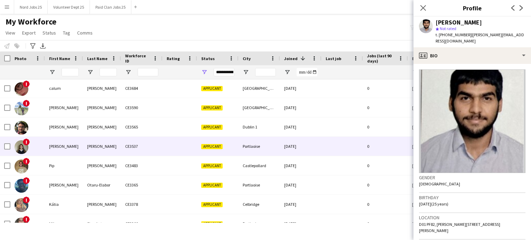
scroll to position [98, 0]
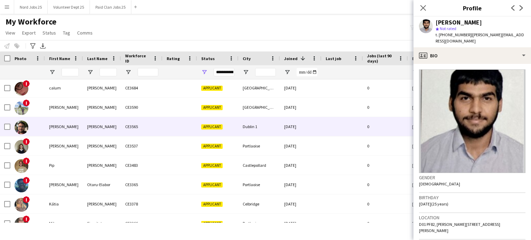
click at [93, 127] on div "Puranik" at bounding box center [102, 126] width 38 height 19
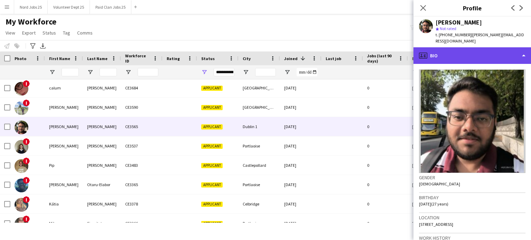
click at [476, 52] on div "profile Bio" at bounding box center [473, 55] width 118 height 17
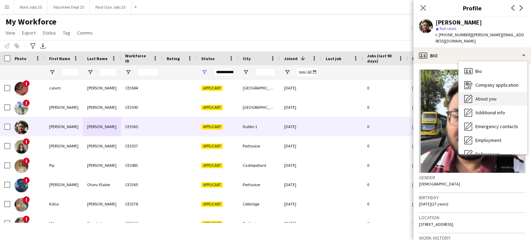
click at [494, 96] on div "About you About you" at bounding box center [493, 99] width 68 height 14
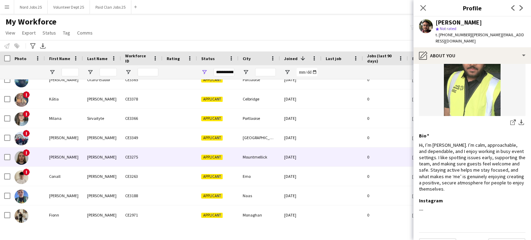
scroll to position [205, 0]
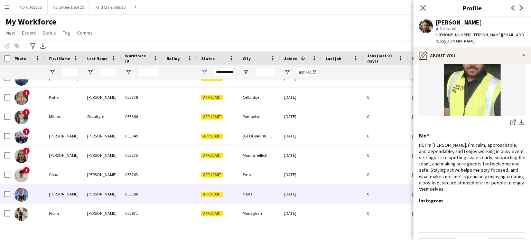
click at [159, 203] on div "CE3188" at bounding box center [142, 194] width 42 height 19
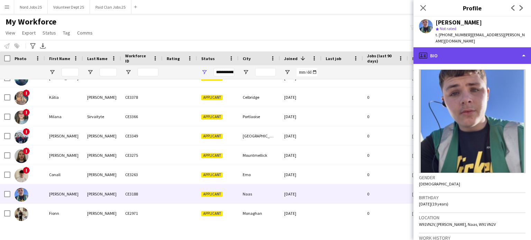
click at [461, 52] on div "profile Bio" at bounding box center [473, 55] width 118 height 17
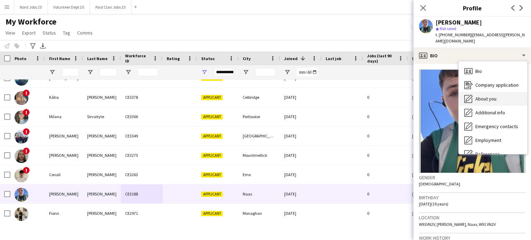
click at [475, 92] on div "About you About you" at bounding box center [493, 99] width 68 height 14
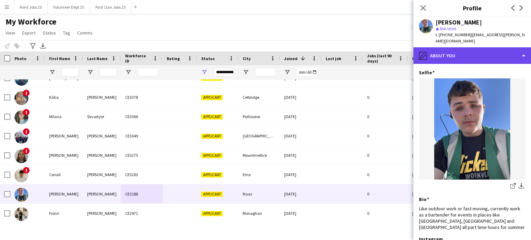
click at [477, 50] on div "pencil4 About you" at bounding box center [473, 55] width 118 height 17
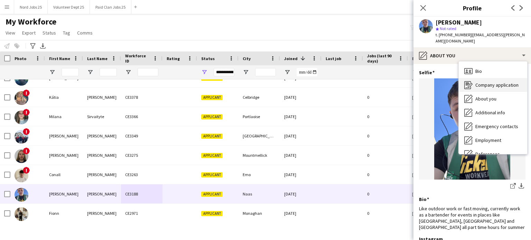
click at [489, 83] on div "Company application Company application" at bounding box center [493, 85] width 68 height 14
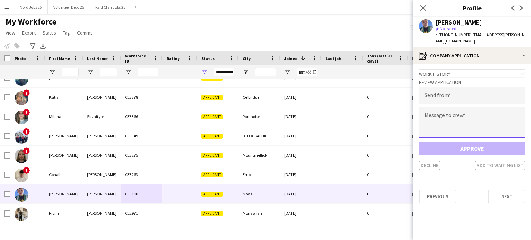
click at [467, 123] on textarea at bounding box center [472, 122] width 107 height 31
paste textarea "**********"
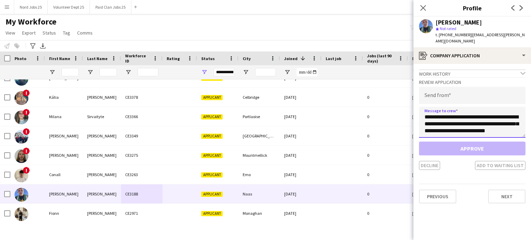
scroll to position [232, 0]
type textarea "**********"
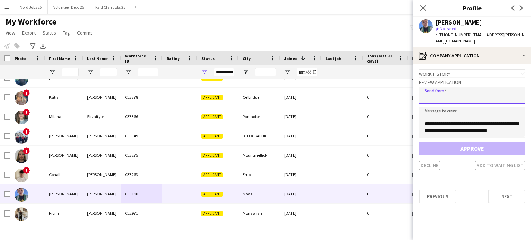
click at [471, 87] on input "email" at bounding box center [472, 95] width 107 height 17
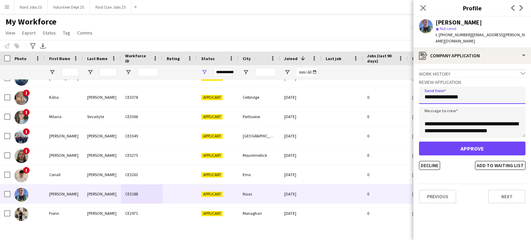
type input "**********"
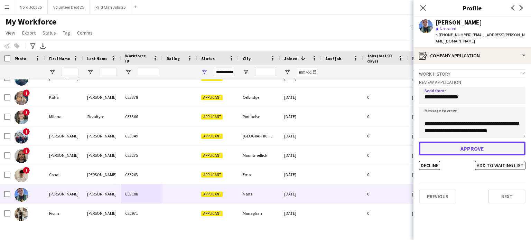
click at [462, 142] on button "Approve" at bounding box center [472, 149] width 107 height 14
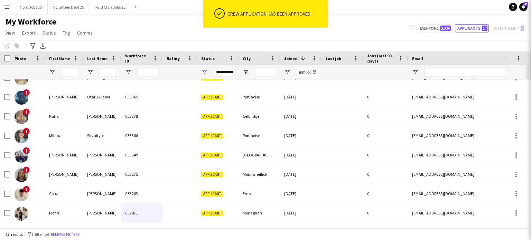
scroll to position [185, 0]
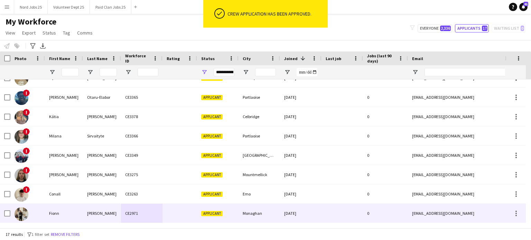
click at [79, 206] on div "Fionn" at bounding box center [64, 213] width 38 height 19
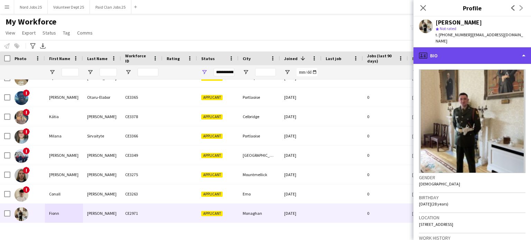
click at [484, 54] on div "profile Bio" at bounding box center [473, 55] width 118 height 17
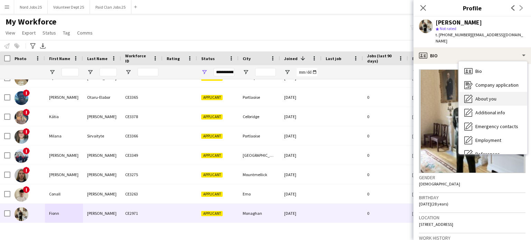
click at [483, 96] on div "About you About you" at bounding box center [493, 99] width 68 height 14
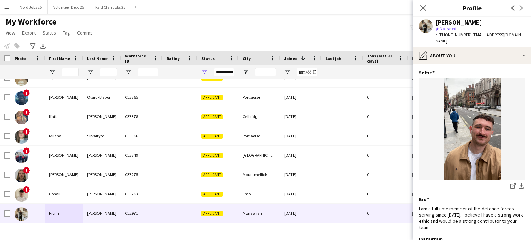
scroll to position [23, 0]
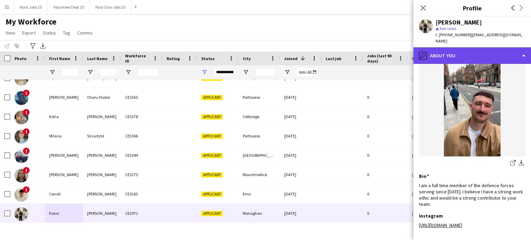
click at [472, 47] on div "pencil4 About you" at bounding box center [473, 55] width 118 height 17
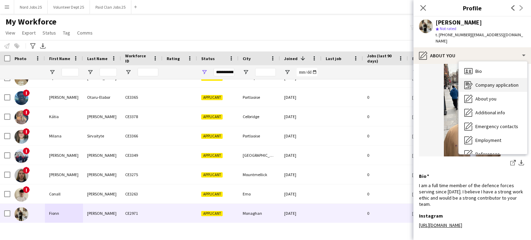
click at [487, 82] on span "Company application" at bounding box center [497, 85] width 43 height 6
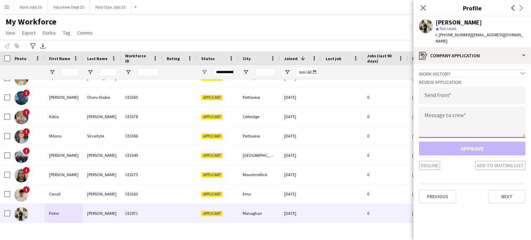
click at [457, 114] on textarea at bounding box center [472, 122] width 107 height 31
paste textarea "**********"
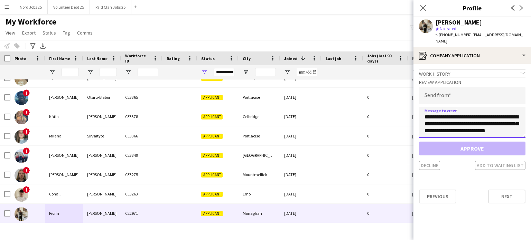
scroll to position [232, 0]
type textarea "**********"
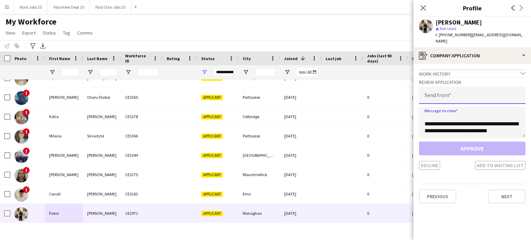
click at [463, 89] on input "email" at bounding box center [472, 95] width 107 height 17
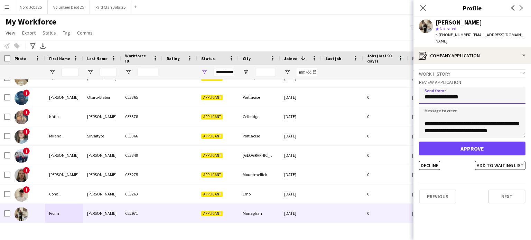
type input "**********"
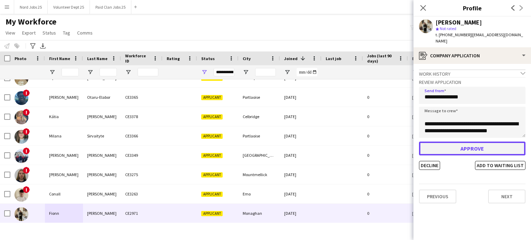
click at [460, 142] on button "Approve" at bounding box center [472, 149] width 107 height 14
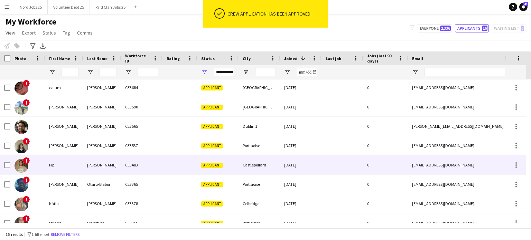
scroll to position [34, 0]
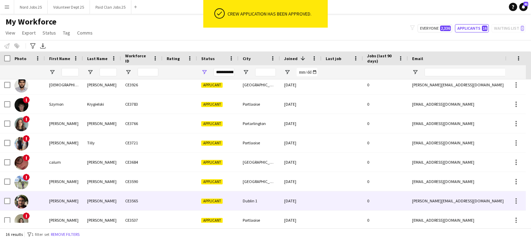
click at [85, 199] on div "Puranik" at bounding box center [102, 201] width 38 height 19
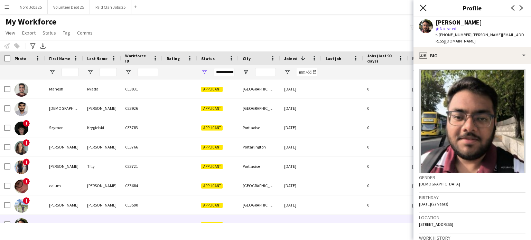
click at [421, 9] on icon at bounding box center [423, 7] width 7 height 7
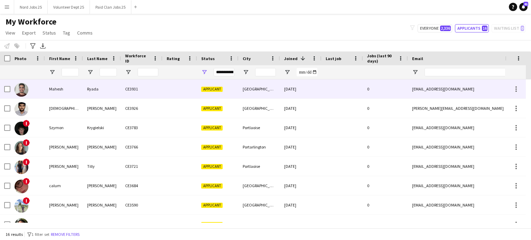
click at [141, 85] on div "CE3931" at bounding box center [142, 89] width 42 height 19
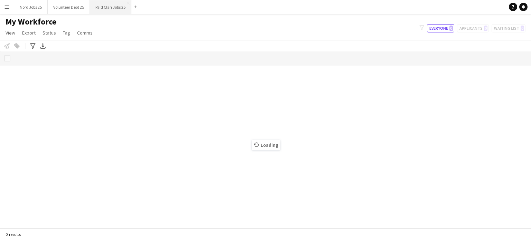
click at [113, 10] on button "Paid Clan Jobs 25 Close" at bounding box center [111, 6] width 42 height 13
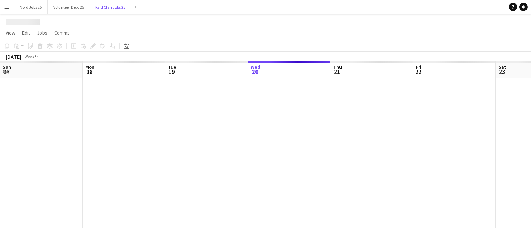
scroll to position [0, 165]
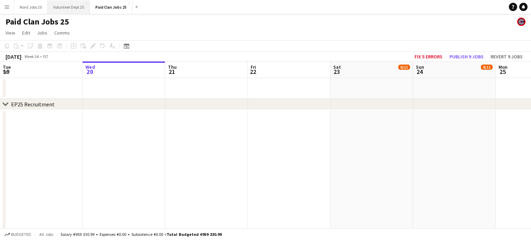
click at [64, 9] on button "Volunteer Dept 25 Close" at bounding box center [69, 6] width 42 height 13
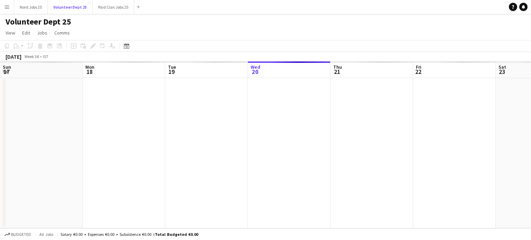
scroll to position [0, 165]
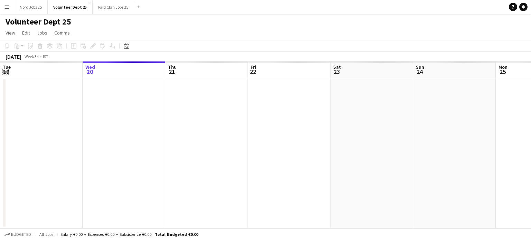
click at [6, 74] on app-icon "Expand/collapse" at bounding box center [6, 71] width 6 height 7
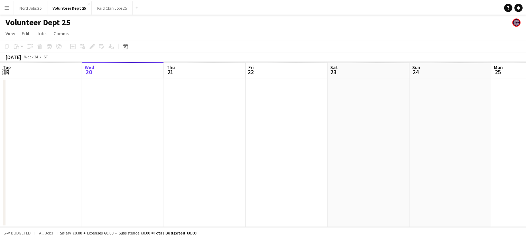
scroll to position [0, 0]
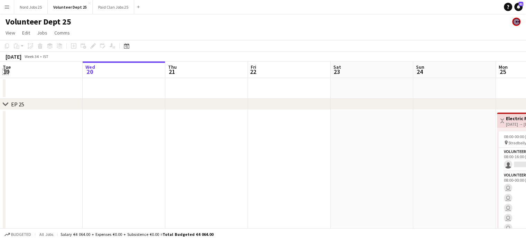
click at [4, 73] on app-icon "Expand/collapse" at bounding box center [5, 72] width 7 height 6
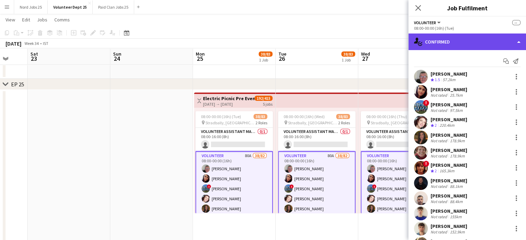
click at [455, 46] on div "single-neutral-actions-check-2 Confirmed" at bounding box center [467, 42] width 118 height 17
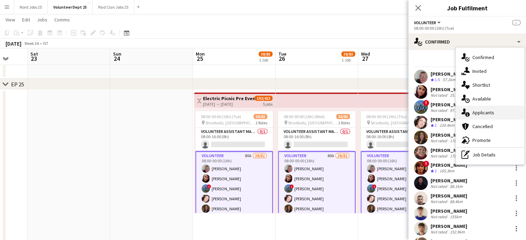
click at [475, 116] on div "single-neutral-actions-information Applicants" at bounding box center [490, 113] width 68 height 14
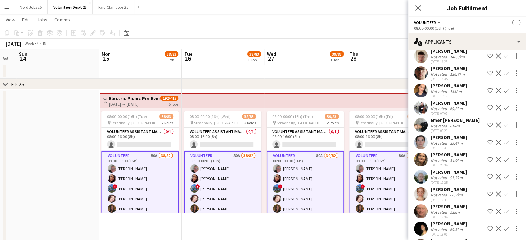
scroll to position [628, 0]
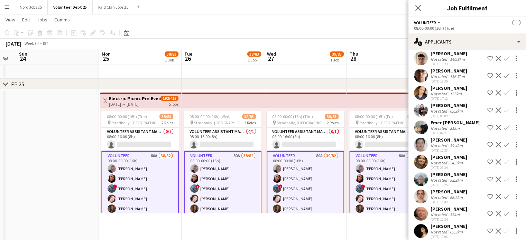
click at [421, 77] on app-user-avatar at bounding box center [421, 76] width 14 height 14
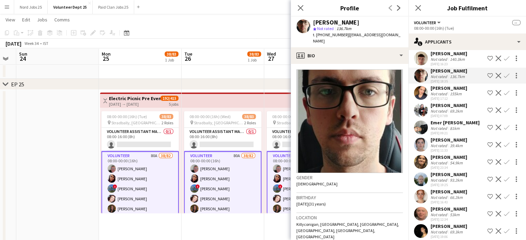
click at [300, 2] on div "Close pop-in" at bounding box center [300, 8] width 19 height 16
click at [300, 4] on app-icon "Close pop-in" at bounding box center [301, 8] width 10 height 10
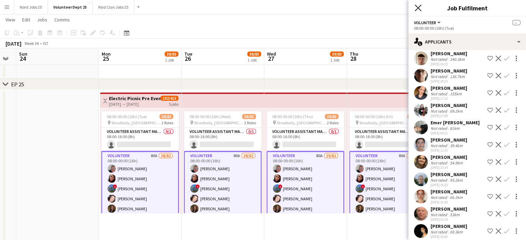
click at [416, 9] on icon "Close pop-in" at bounding box center [418, 7] width 7 height 7
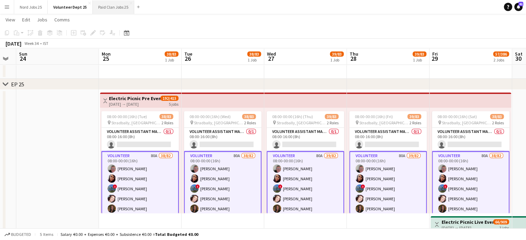
click at [111, 6] on button "Paid Clan Jobs 25 Close" at bounding box center [114, 6] width 42 height 13
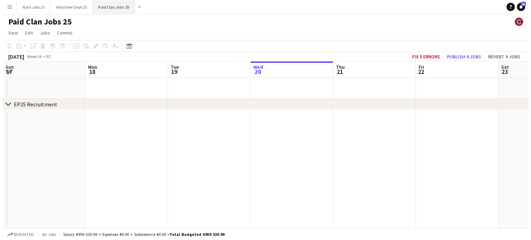
scroll to position [0, 165]
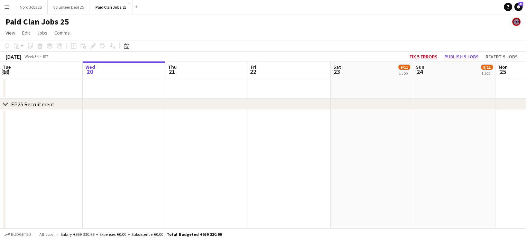
click at [6, 72] on app-icon "Expand/collapse" at bounding box center [6, 71] width 6 height 7
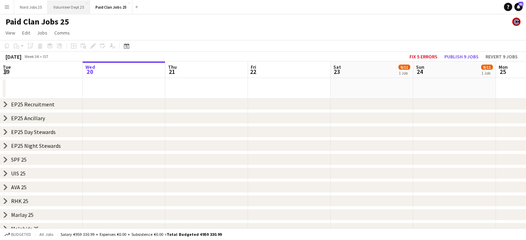
click at [71, 11] on button "Volunteer Dept 25 Close" at bounding box center [69, 6] width 42 height 13
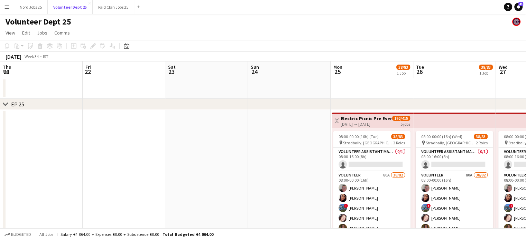
scroll to position [0, 291]
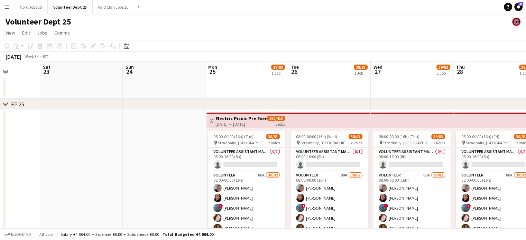
click at [295, 122] on app-top-bar at bounding box center [329, 120] width 83 height 15
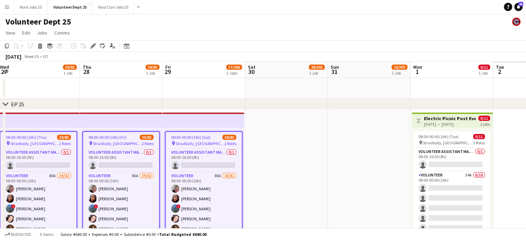
scroll to position [0, 194]
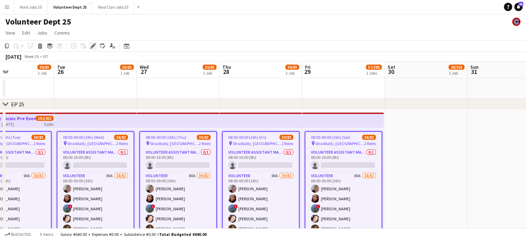
click at [93, 45] on icon "Edit" at bounding box center [93, 46] width 6 height 6
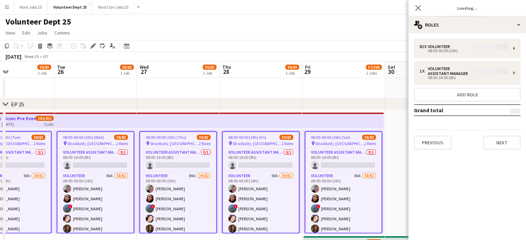
type input "*******"
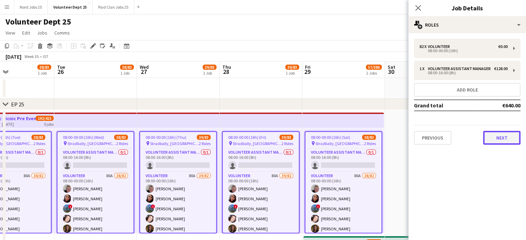
click at [503, 141] on button "Next" at bounding box center [501, 138] width 37 height 14
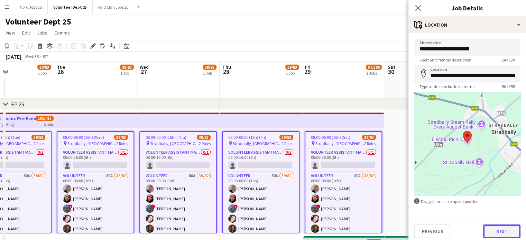
click at [494, 229] on button "Next" at bounding box center [501, 232] width 37 height 14
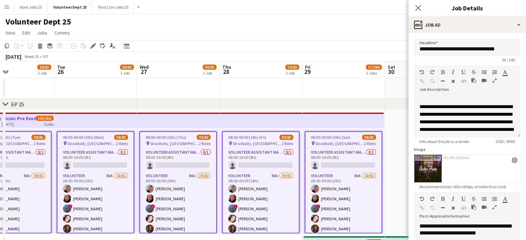
scroll to position [108, 0]
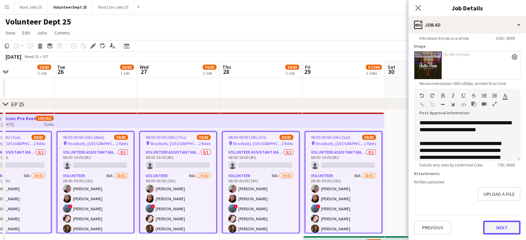
click at [488, 227] on button "Next" at bounding box center [501, 228] width 37 height 14
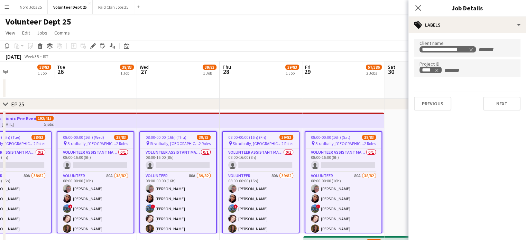
scroll to position [0, 0]
click at [492, 100] on button "Next" at bounding box center [501, 104] width 37 height 14
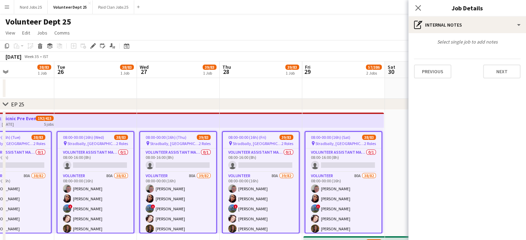
click at [494, 63] on div "Previous Next" at bounding box center [467, 69] width 107 height 20
click at [494, 71] on button "Next" at bounding box center [501, 72] width 37 height 14
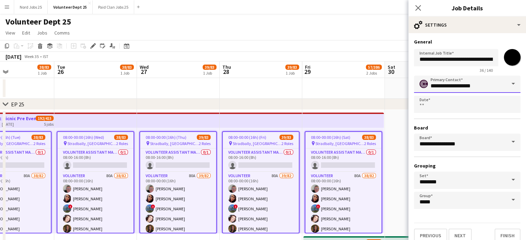
click at [493, 84] on input "**********" at bounding box center [467, 84] width 107 height 17
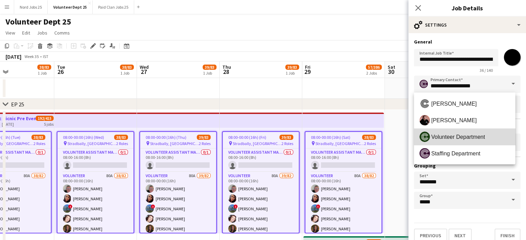
click at [477, 134] on span "Volunteer Department" at bounding box center [458, 137] width 54 height 7
type input "**********"
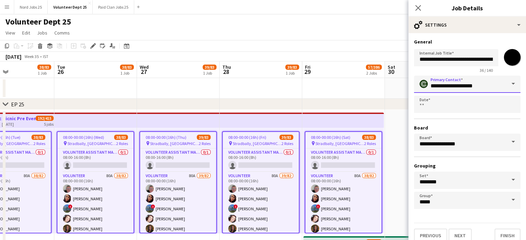
scroll to position [138, 0]
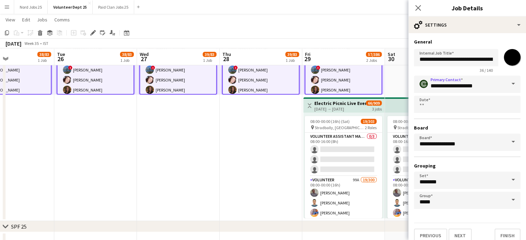
click at [364, 107] on div "29-08-2025 → 31-08-2025" at bounding box center [340, 109] width 52 height 5
type input "**********"
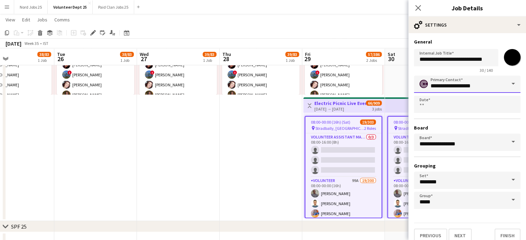
click at [489, 88] on input "**********" at bounding box center [467, 84] width 107 height 17
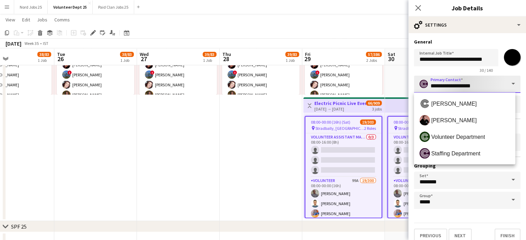
type input "*******"
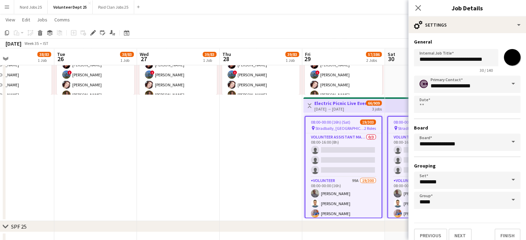
click at [507, 84] on span at bounding box center [513, 84] width 15 height 17
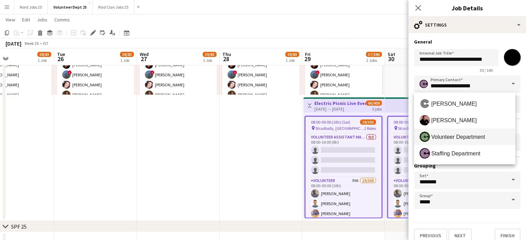
click at [480, 134] on span "Volunteer Department" at bounding box center [458, 137] width 54 height 7
type input "**********"
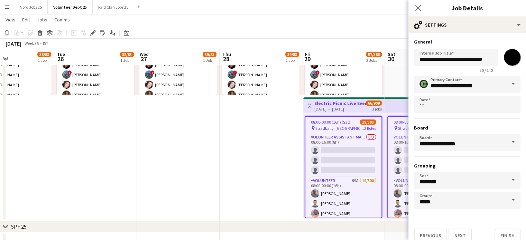
click at [394, 108] on app-top-bar at bounding box center [426, 105] width 83 height 15
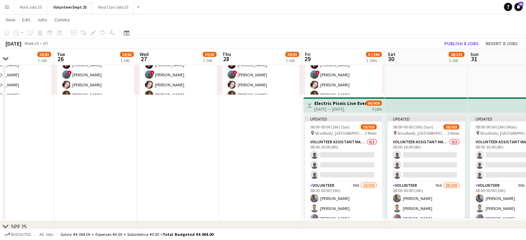
scroll to position [0, 0]
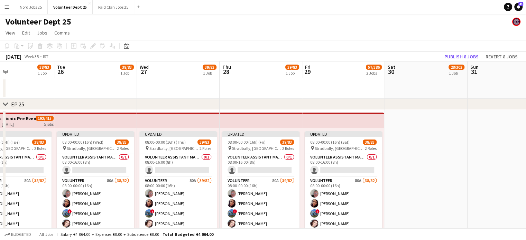
click at [354, 125] on app-top-bar at bounding box center [343, 120] width 82 height 15
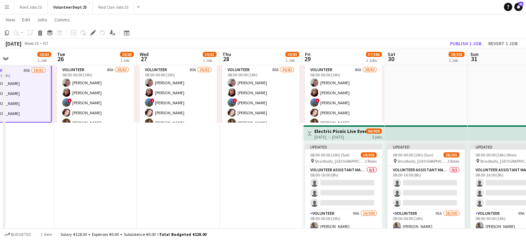
scroll to position [111, 0]
click at [428, 137] on app-top-bar at bounding box center [426, 132] width 83 height 15
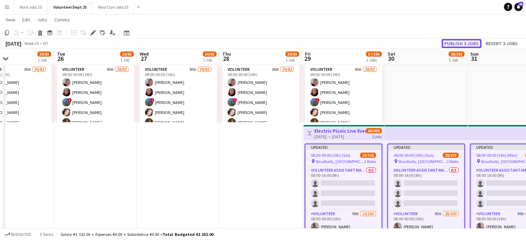
click at [459, 44] on button "Publish 3 jobs" at bounding box center [462, 43] width 40 height 9
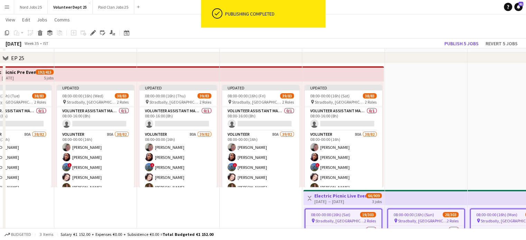
scroll to position [24, 0]
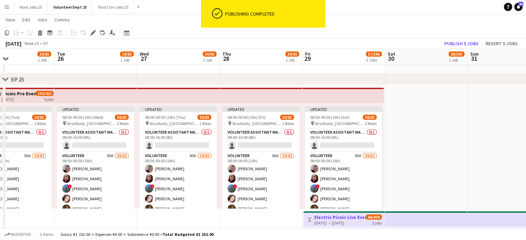
click at [339, 89] on app-top-bar at bounding box center [343, 95] width 82 height 15
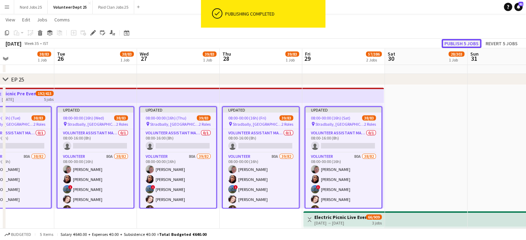
click at [462, 42] on button "Publish 5 jobs" at bounding box center [462, 43] width 40 height 9
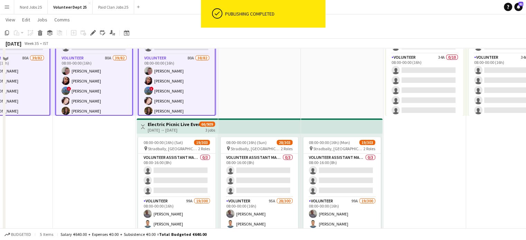
scroll to position [0, 0]
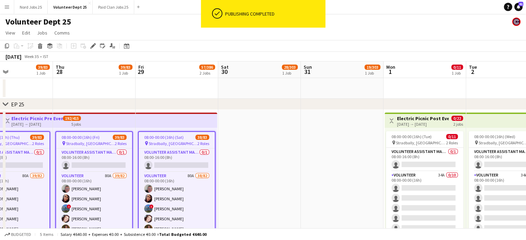
click at [423, 115] on app-top-bar "Toggle View Electric Picnic Post Event Volunteers 01-09-2025 → 02-09-2025 0/22 …" at bounding box center [425, 120] width 81 height 15
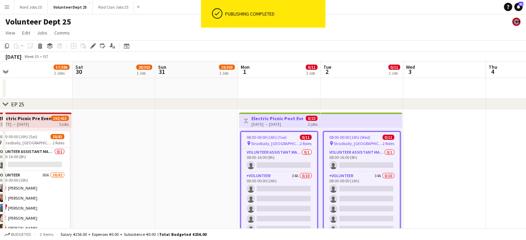
scroll to position [0, 177]
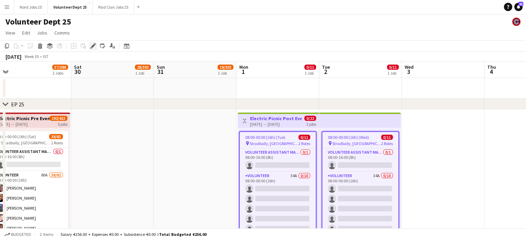
click at [93, 47] on icon "Edit" at bounding box center [93, 46] width 6 height 6
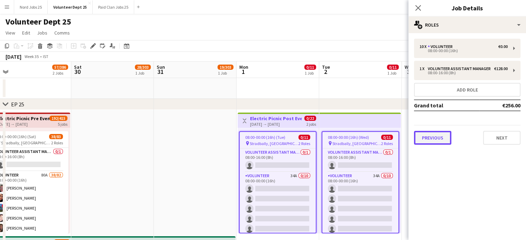
click at [429, 139] on button "Previous" at bounding box center [432, 138] width 37 height 14
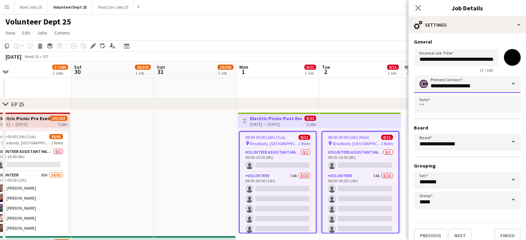
click at [466, 90] on input "**********" at bounding box center [467, 84] width 107 height 17
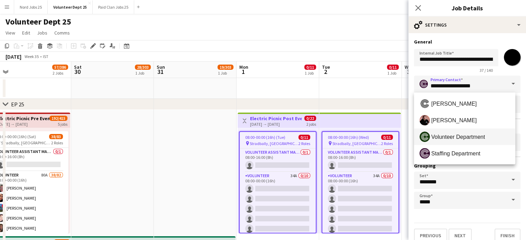
click at [459, 138] on span "Volunteer Department" at bounding box center [458, 137] width 54 height 7
type input "**********"
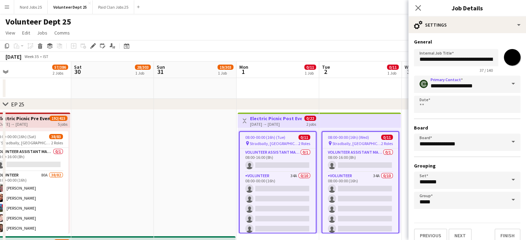
click at [186, 160] on app-date-cell "08:00-00:00 (16h) (Mon) 19/303 pin Stradbally, County Laois 2 Roles Volunteer A…" at bounding box center [195, 235] width 83 height 250
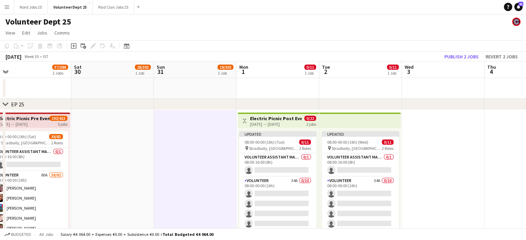
click at [279, 124] on div "01-09-2025 → 02-09-2025" at bounding box center [276, 124] width 52 height 5
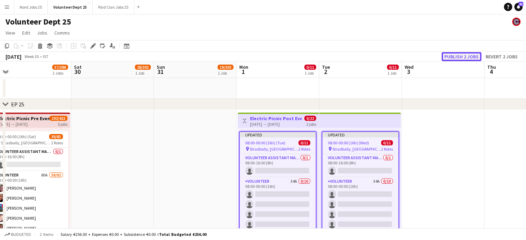
click at [454, 53] on button "Publish 2 jobs" at bounding box center [462, 56] width 40 height 9
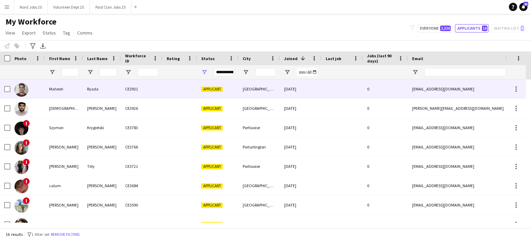
click at [94, 83] on div "Ryada" at bounding box center [102, 89] width 38 height 19
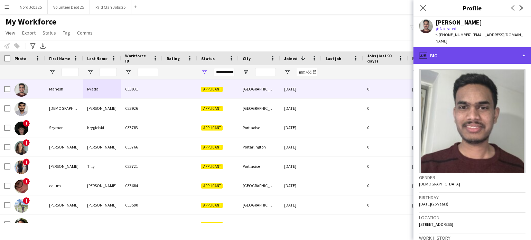
click at [442, 53] on div "profile Bio" at bounding box center [473, 55] width 118 height 17
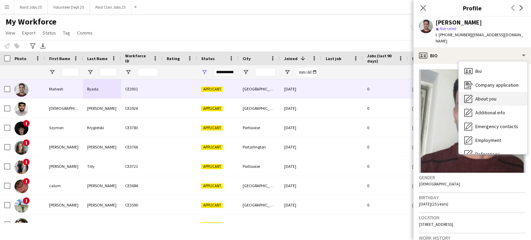
click at [470, 95] on icon "About you" at bounding box center [468, 99] width 8 height 8
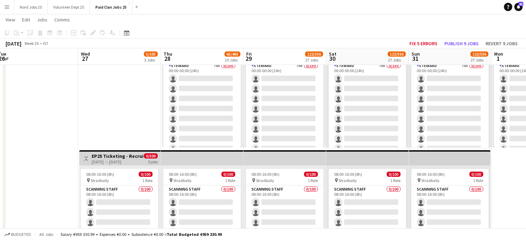
scroll to position [0, 197]
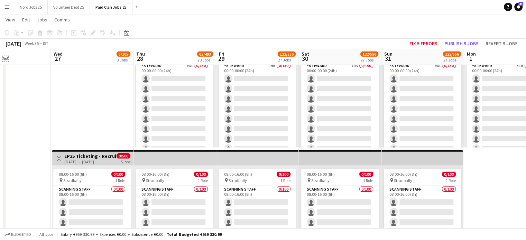
click at [4, 58] on app-icon "Expand/collapse" at bounding box center [6, 58] width 6 height 7
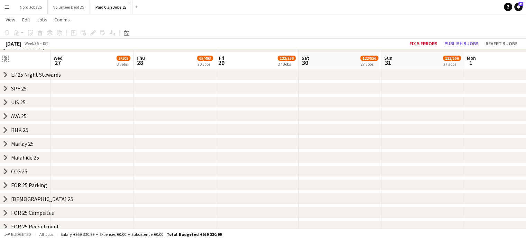
scroll to position [79, 0]
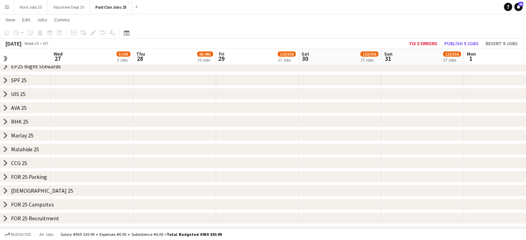
click at [5, 175] on icon at bounding box center [5, 176] width 3 height 5
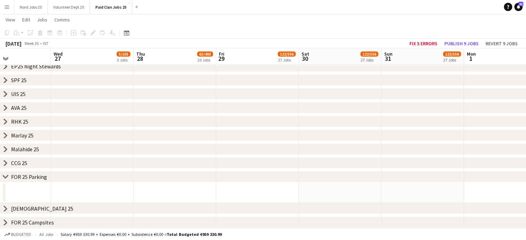
click at [6, 150] on icon at bounding box center [5, 149] width 3 height 5
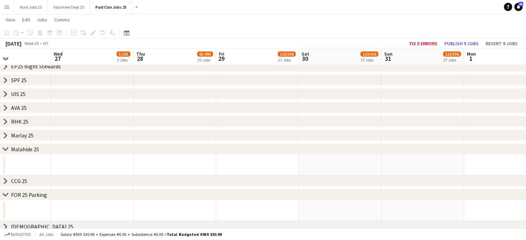
click at [6, 150] on icon at bounding box center [5, 149] width 5 height 3
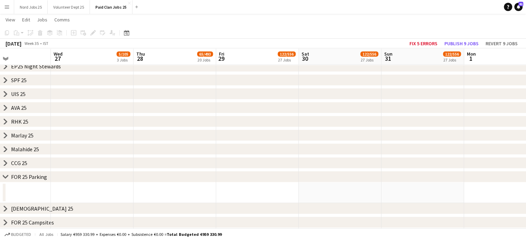
click at [5, 179] on icon "chevron-right" at bounding box center [6, 177] width 6 height 6
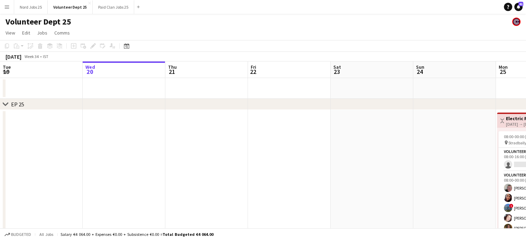
click at [6, 75] on span "19" at bounding box center [6, 72] width 9 height 8
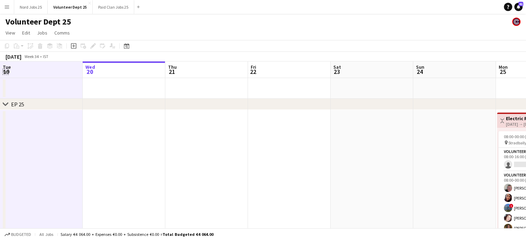
click at [6, 72] on app-icon "Expand/collapse" at bounding box center [6, 71] width 6 height 7
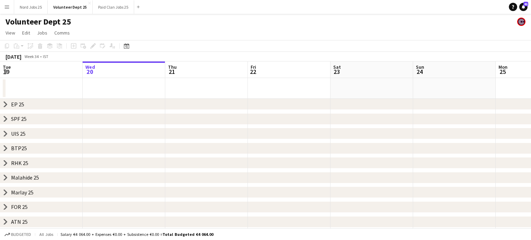
click at [10, 8] on button "Menu" at bounding box center [7, 7] width 14 height 14
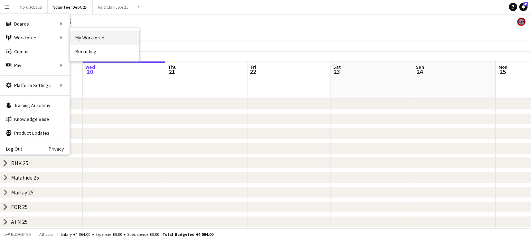
click at [75, 38] on link "My Workforce" at bounding box center [104, 38] width 69 height 14
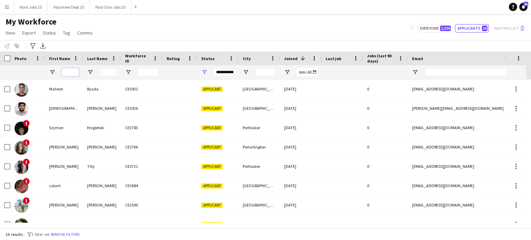
click at [67, 73] on input "First Name Filter Input" at bounding box center [70, 72] width 17 height 8
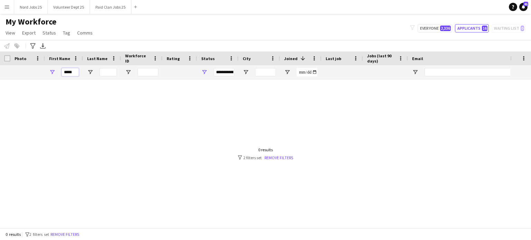
type input "*****"
click at [223, 71] on div "**********" at bounding box center [224, 72] width 21 height 8
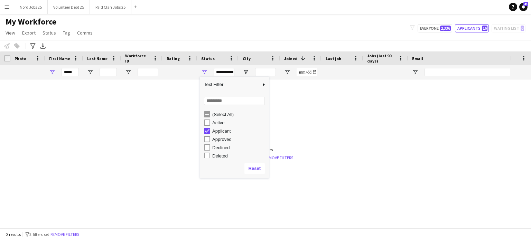
click at [212, 115] on div "(Select All)" at bounding box center [236, 114] width 65 height 8
type input "**********"
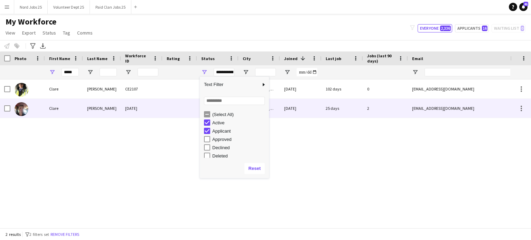
click at [116, 112] on div "MURPHY" at bounding box center [102, 108] width 38 height 19
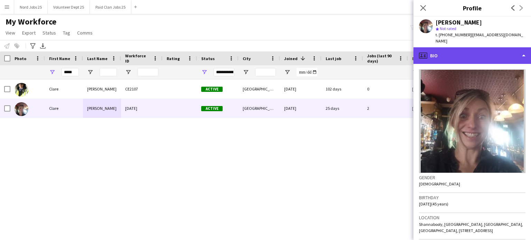
click at [443, 50] on div "profile Bio" at bounding box center [473, 55] width 118 height 17
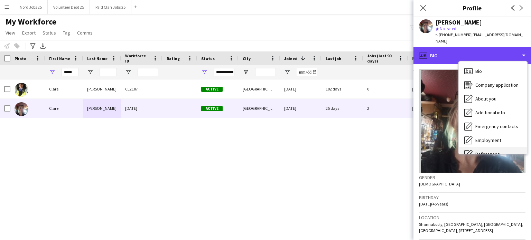
scroll to position [65, 0]
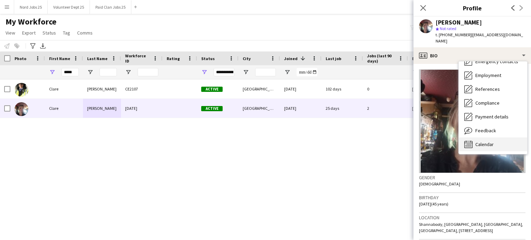
click at [488, 141] on span "Calendar" at bounding box center [485, 144] width 18 height 6
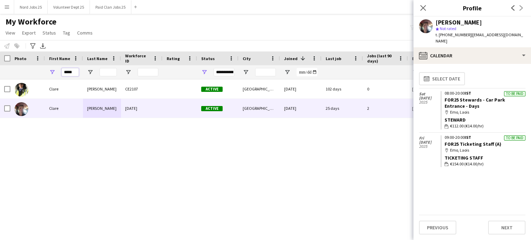
click at [68, 73] on input "*****" at bounding box center [70, 72] width 17 height 8
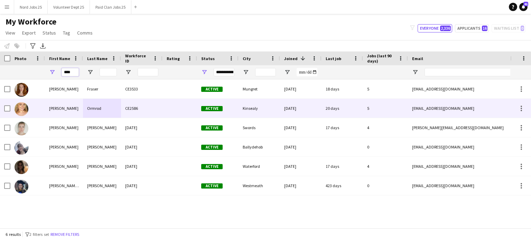
type input "****"
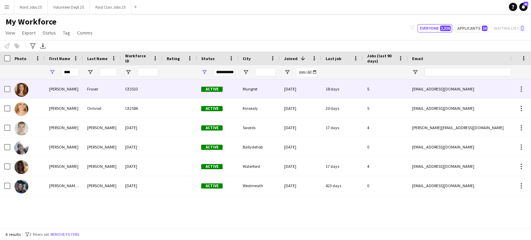
click at [75, 93] on div "Jane" at bounding box center [64, 89] width 38 height 19
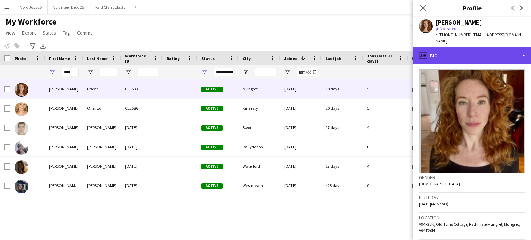
click at [438, 52] on div "profile Bio" at bounding box center [473, 55] width 118 height 17
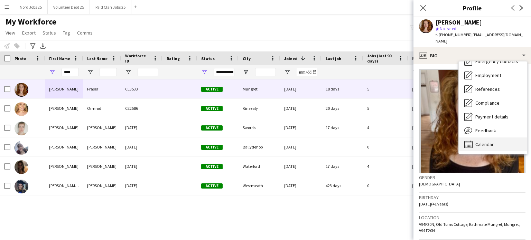
click at [481, 141] on span "Calendar" at bounding box center [485, 144] width 18 height 6
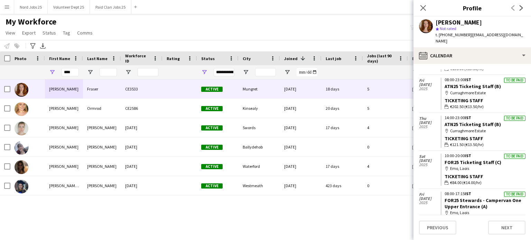
scroll to position [239, 0]
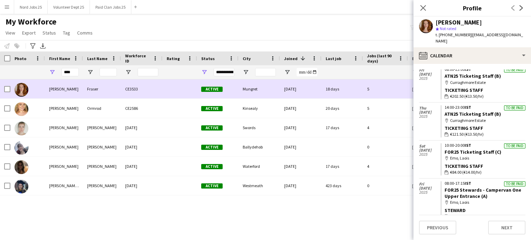
click at [58, 91] on div "Jane" at bounding box center [64, 89] width 38 height 19
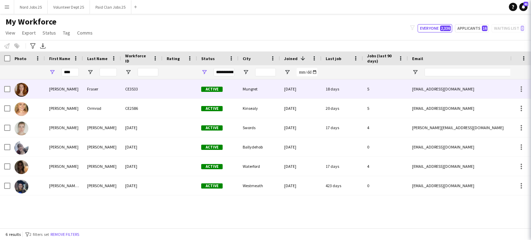
click at [72, 86] on div "Jane" at bounding box center [64, 89] width 38 height 19
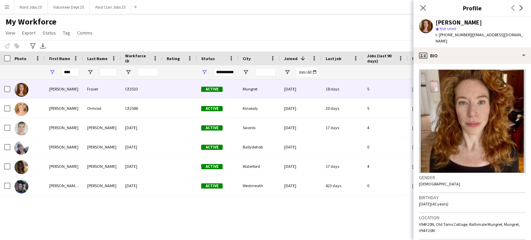
scroll to position [258, 0]
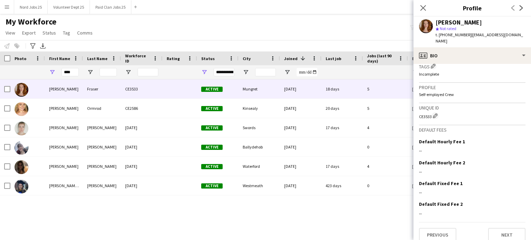
click at [427, 112] on div "CE3533 Edit crew unique ID" at bounding box center [472, 115] width 107 height 7
copy div "CE3533"
click at [104, 5] on button "Paid Clan Jobs 25 Close" at bounding box center [111, 6] width 42 height 13
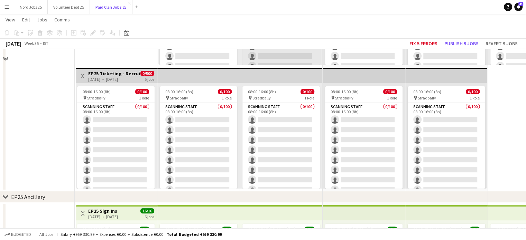
scroll to position [83, 0]
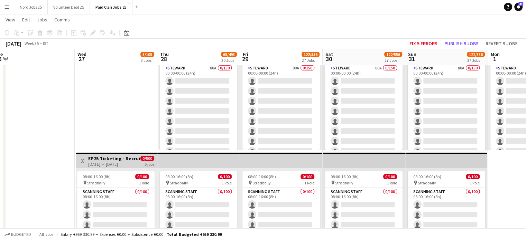
click at [372, 240] on div "Budgeted All jobs Salary €959 330.99 + Expenses €0.00 + Subsistence €0.00 = Tot…" at bounding box center [263, 235] width 526 height 12
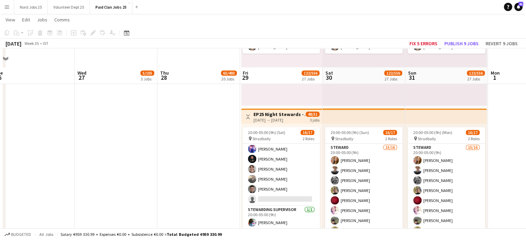
scroll to position [3010, 0]
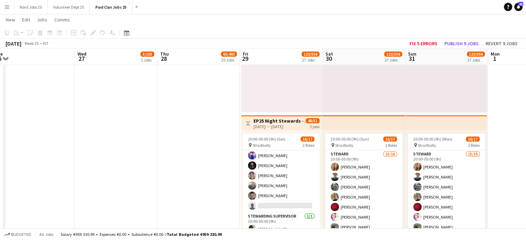
click at [302, 127] on div "29-08-2025 → 31-08-2025" at bounding box center [280, 126] width 52 height 5
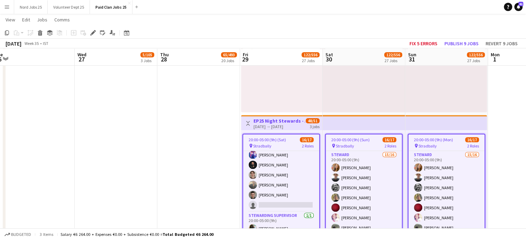
scroll to position [3010, 0]
click at [95, 34] on icon "Edit" at bounding box center [93, 33] width 6 height 6
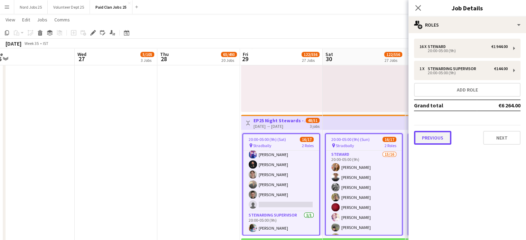
click at [437, 140] on button "Previous" at bounding box center [432, 138] width 37 height 14
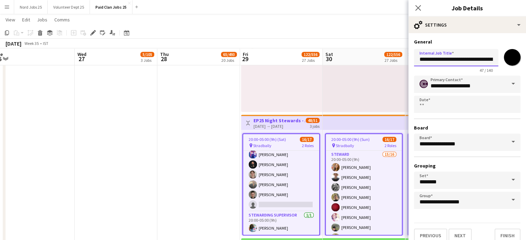
scroll to position [0, 44]
drag, startPoint x: 482, startPoint y: 59, endPoint x: 499, endPoint y: 60, distance: 17.0
click at [499, 60] on div "**********" at bounding box center [467, 59] width 107 height 27
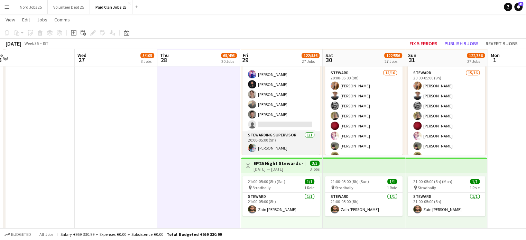
scroll to position [3092, 0]
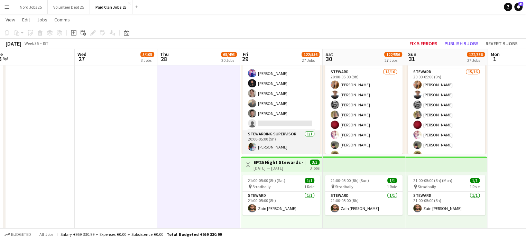
click at [285, 142] on app-card-role "Stewarding Supervisor 1/1 20:00-05:00 (9h) Alvin Nqoba Moyo" at bounding box center [280, 142] width 77 height 24
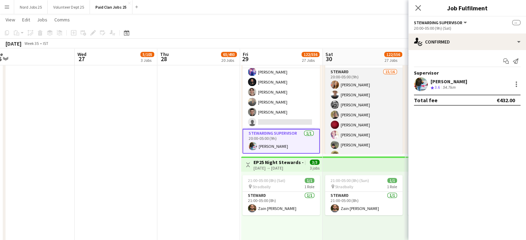
scroll to position [115, 0]
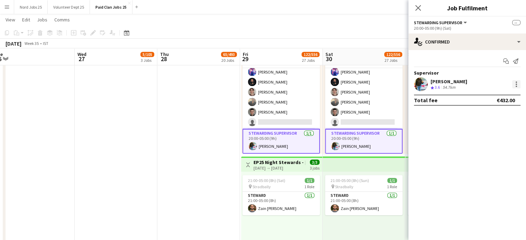
click at [515, 83] on div at bounding box center [516, 84] width 8 height 8
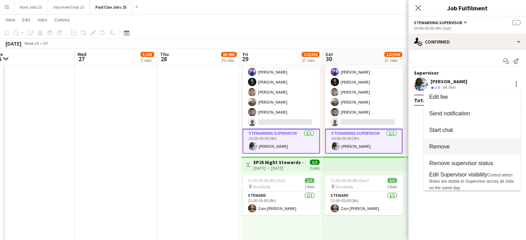
click at [478, 146] on span "Remove" at bounding box center [472, 147] width 86 height 6
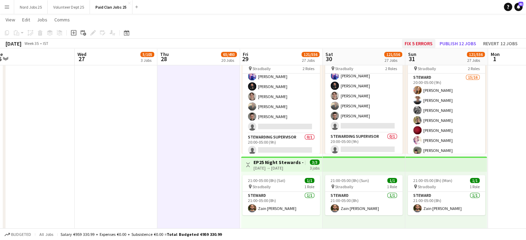
scroll to position [11, 0]
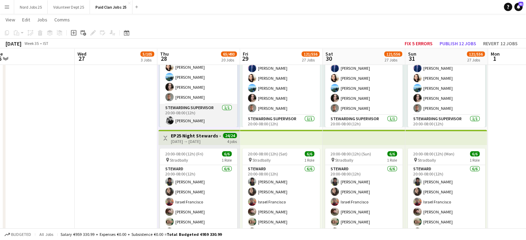
click at [214, 115] on app-card-role "Stewarding Supervisor 1/1 20:00-08:00 (12h) Luke Byrne" at bounding box center [198, 116] width 77 height 24
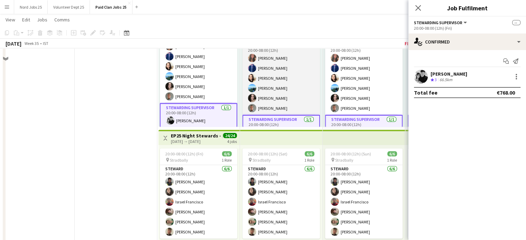
scroll to position [2315, 0]
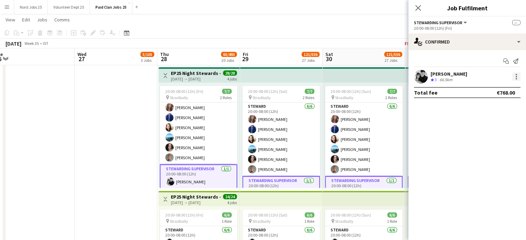
click at [518, 79] on div at bounding box center [516, 77] width 8 height 8
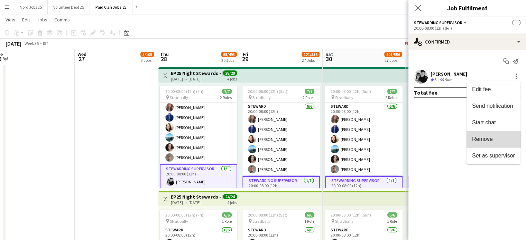
click at [494, 144] on button "Remove" at bounding box center [494, 139] width 54 height 17
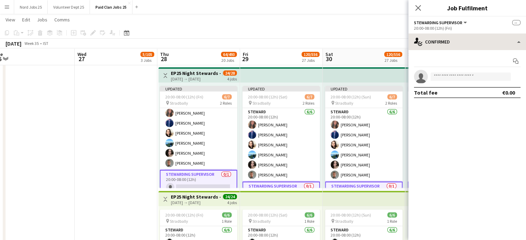
click at [327, 74] on app-top-bar at bounding box center [364, 74] width 83 height 15
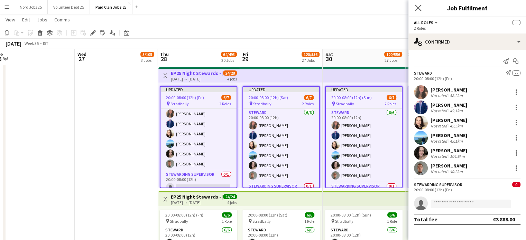
click at [418, 11] on app-icon "Close pop-in" at bounding box center [418, 8] width 10 height 10
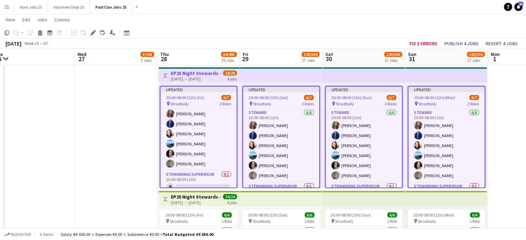
click at [324, 77] on app-top-bar at bounding box center [364, 74] width 83 height 15
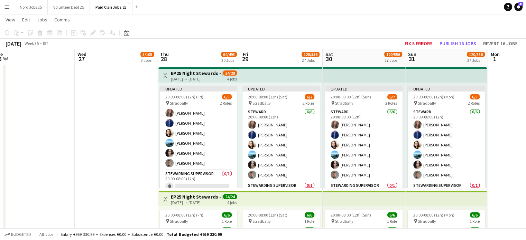
click at [285, 82] on app-top-bar at bounding box center [281, 74] width 83 height 15
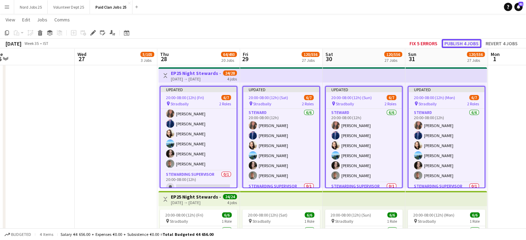
click at [460, 46] on button "Publish 4 jobs" at bounding box center [462, 43] width 40 height 9
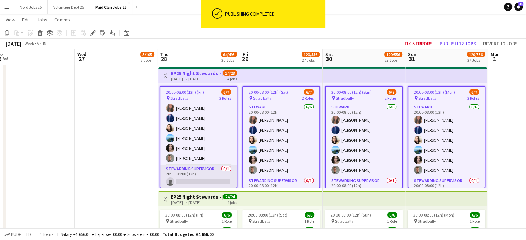
click at [199, 175] on app-card-role "Stewarding Supervisor 0/1 20:00-08:00 (12h) single-neutral-actions" at bounding box center [198, 177] width 76 height 24
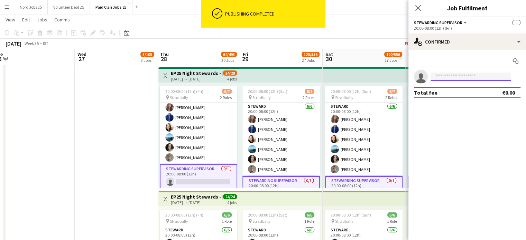
click at [456, 78] on input at bounding box center [471, 77] width 80 height 8
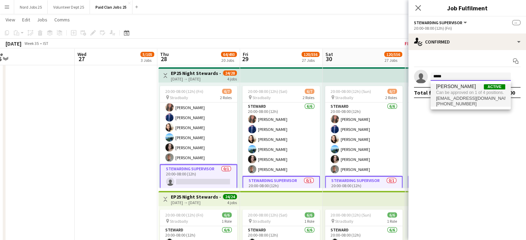
type input "*****"
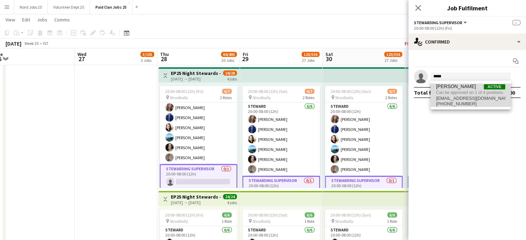
click at [450, 94] on span "Can be approved on 1 of 4 positions." at bounding box center [470, 93] width 69 height 6
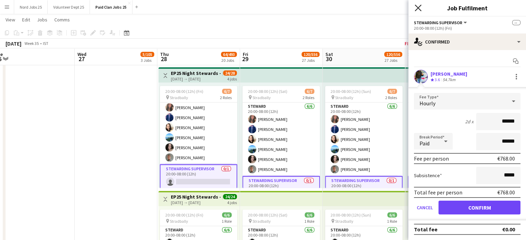
click at [417, 5] on icon "Close pop-in" at bounding box center [418, 7] width 7 height 7
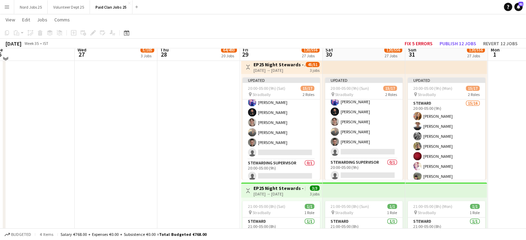
scroll to position [3014, 0]
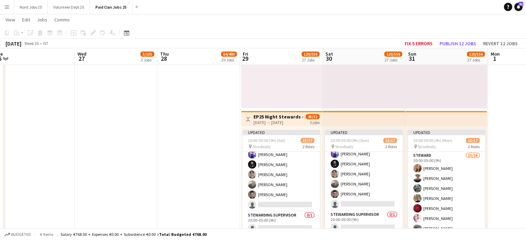
click at [306, 117] on span "45/51" at bounding box center [313, 116] width 14 height 5
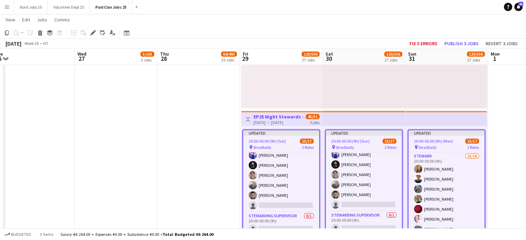
scroll to position [11, 0]
click at [459, 43] on button "Publish 3 jobs" at bounding box center [462, 43] width 40 height 9
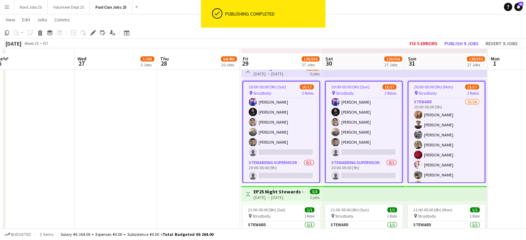
scroll to position [3068, 0]
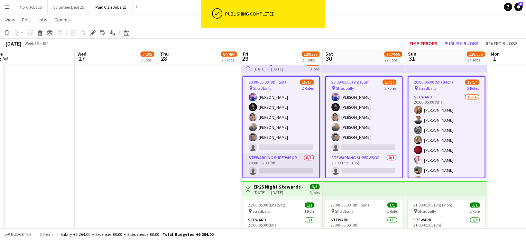
click at [273, 167] on app-card-role "Stewarding Supervisor 0/1 20:00-05:00 (9h) single-neutral-actions" at bounding box center [281, 166] width 76 height 24
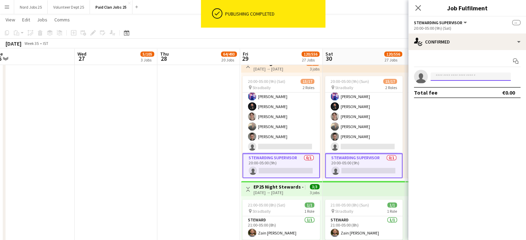
click at [441, 78] on input at bounding box center [471, 77] width 80 height 8
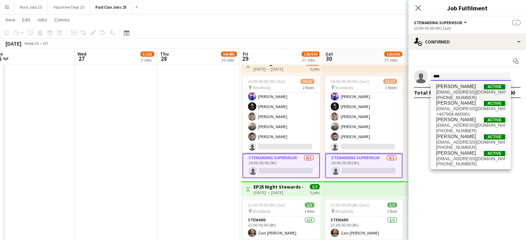
type input "****"
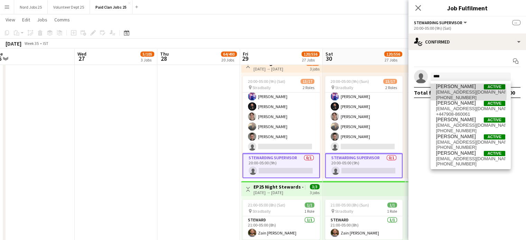
click at [450, 94] on span "lukebyrneworkemail@gmail.com" at bounding box center [470, 93] width 69 height 6
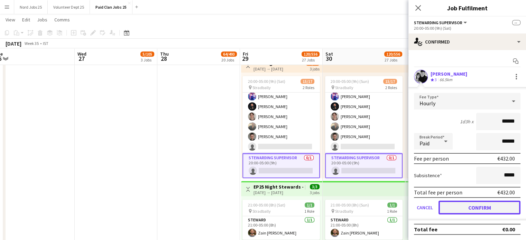
click at [474, 208] on button "Confirm" at bounding box center [480, 208] width 82 height 14
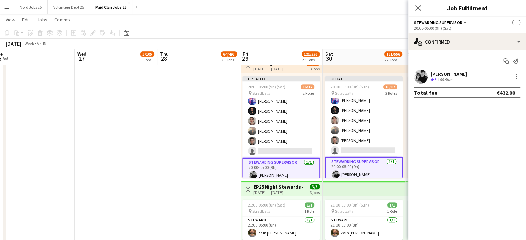
click at [331, 68] on app-top-bar at bounding box center [364, 64] width 83 height 15
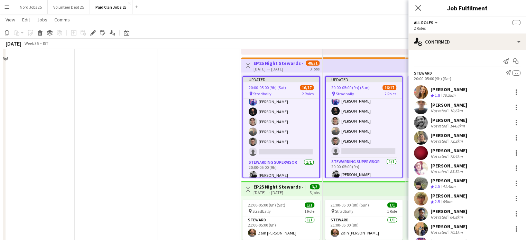
scroll to position [3035, 0]
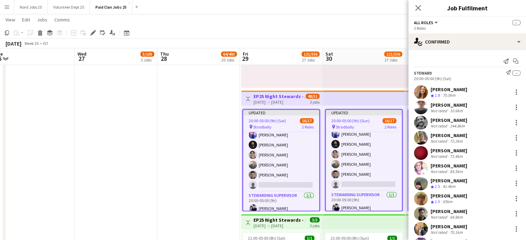
click at [423, 10] on div "Close pop-in" at bounding box center [417, 8] width 19 height 16
click at [417, 9] on icon at bounding box center [418, 7] width 7 height 7
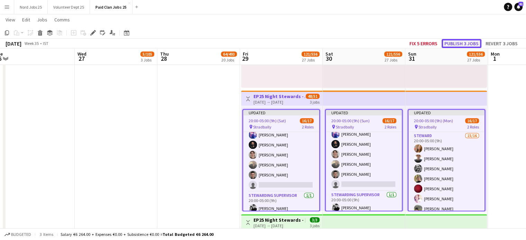
click at [455, 46] on button "Publish 3 jobs" at bounding box center [462, 43] width 40 height 9
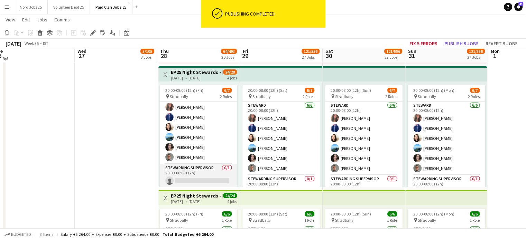
scroll to position [2313, 0]
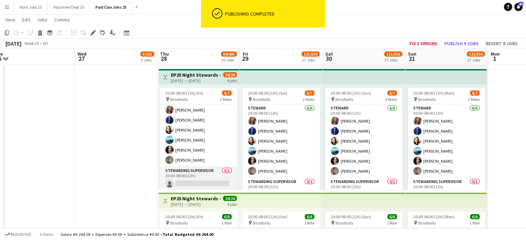
click at [202, 185] on app-card-role "Stewarding Supervisor 0/1 20:00-08:00 (12h) single-neutral-actions" at bounding box center [198, 179] width 77 height 24
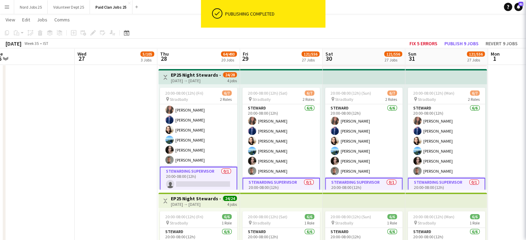
scroll to position [113, 0]
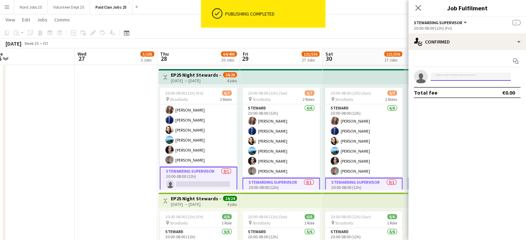
click at [458, 77] on input at bounding box center [471, 77] width 80 height 8
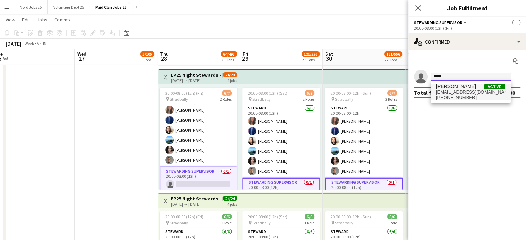
type input "*****"
click at [454, 95] on span "+353899564395" at bounding box center [470, 98] width 69 height 6
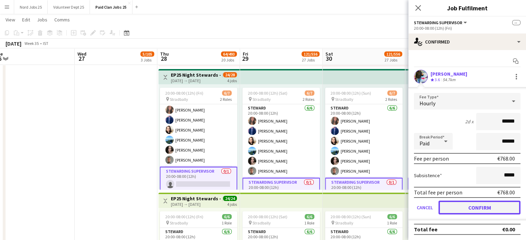
click at [469, 203] on button "Confirm" at bounding box center [480, 208] width 82 height 14
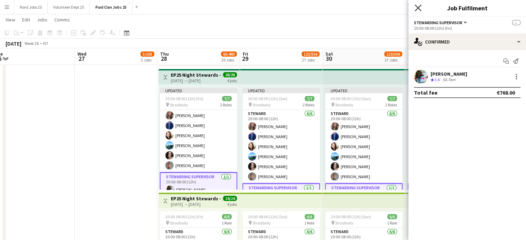
click at [417, 8] on icon at bounding box center [418, 7] width 7 height 7
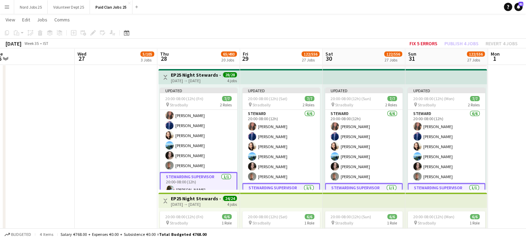
click at [352, 77] on app-top-bar at bounding box center [364, 76] width 83 height 15
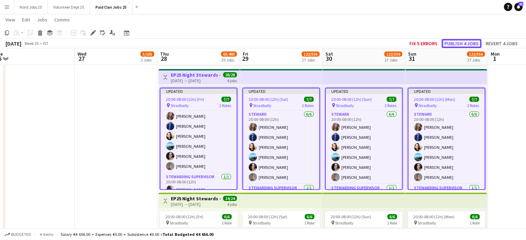
click at [463, 44] on button "Publish 4 jobs" at bounding box center [462, 43] width 40 height 9
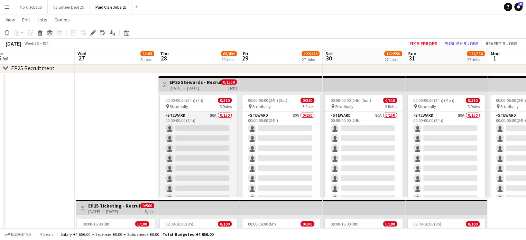
scroll to position [35, 0]
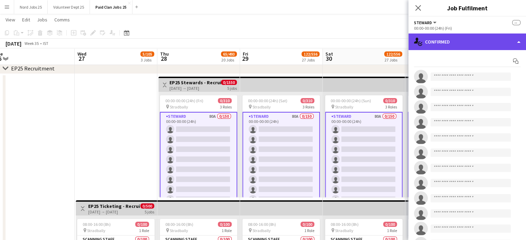
click at [447, 43] on div "single-neutral-actions-check-2 Confirmed" at bounding box center [467, 42] width 118 height 17
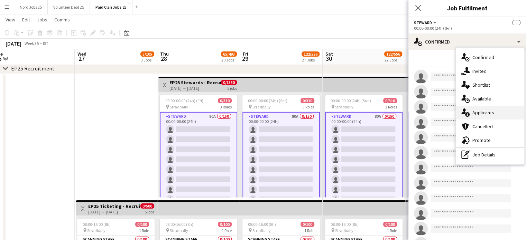
click at [481, 110] on div "single-neutral-actions-information Applicants" at bounding box center [490, 113] width 68 height 14
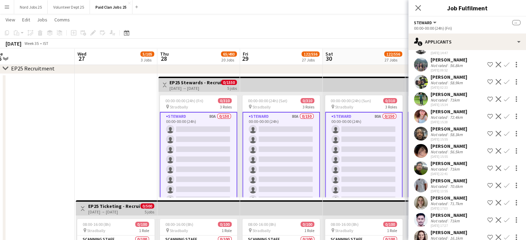
scroll to position [387, 0]
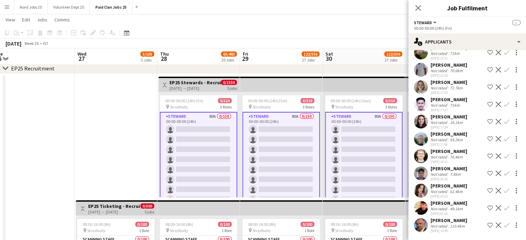
click at [422, 219] on app-user-avatar at bounding box center [421, 226] width 14 height 14
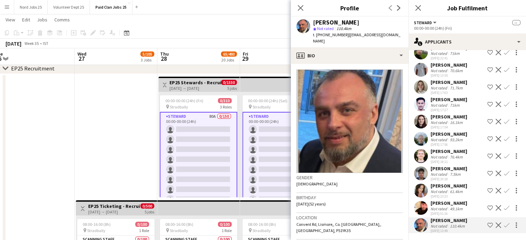
click at [423, 132] on app-user-avatar at bounding box center [421, 139] width 14 height 14
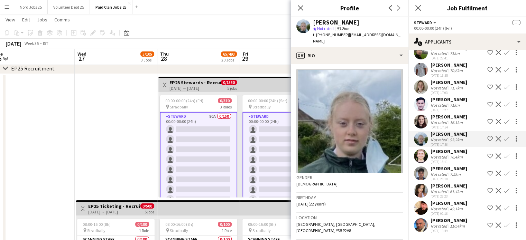
click at [423, 80] on app-user-avatar at bounding box center [421, 87] width 14 height 14
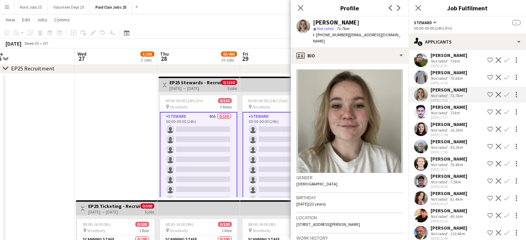
scroll to position [341, 0]
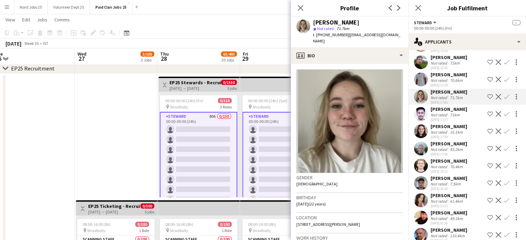
click at [426, 85] on app-user-avatar at bounding box center [421, 80] width 14 height 14
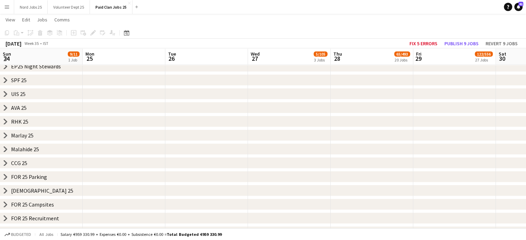
scroll to position [0, 197]
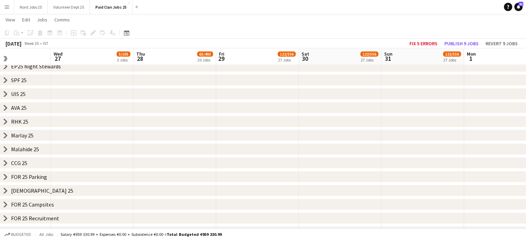
click at [4, 163] on icon "chevron-right" at bounding box center [6, 163] width 6 height 6
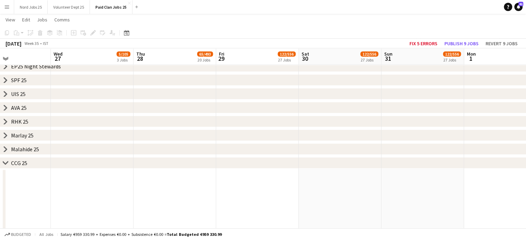
click at [230, 182] on app-date-cell at bounding box center [257, 232] width 83 height 127
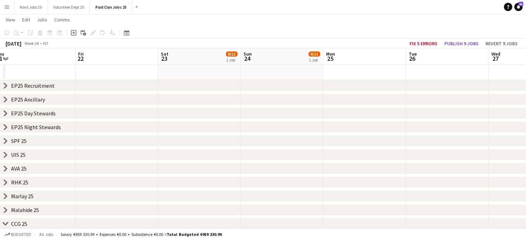
scroll to position [18, 0]
